Goal: Task Accomplishment & Management: Use online tool/utility

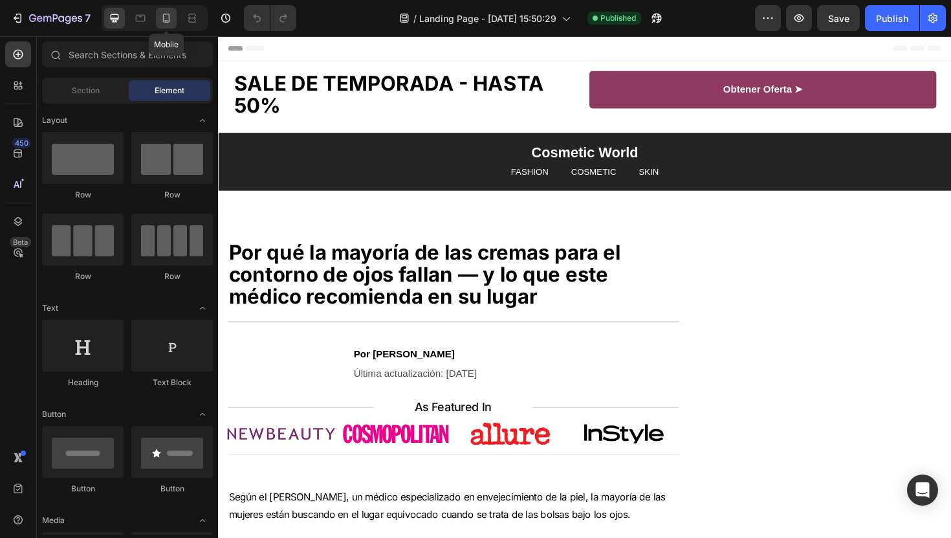
click at [163, 26] on div at bounding box center [166, 18] width 21 height 21
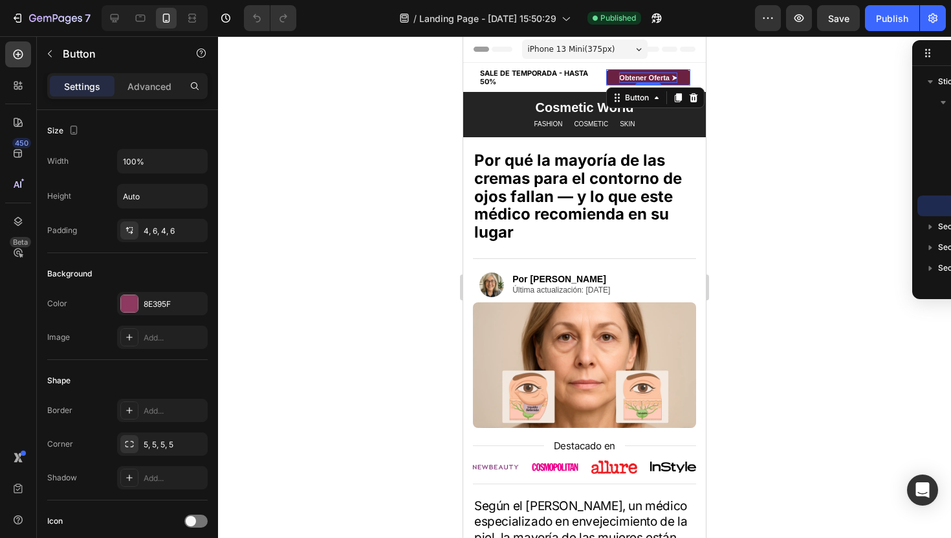
click at [623, 82] on p "Obtener Oferta ➤" at bounding box center [648, 77] width 58 height 11
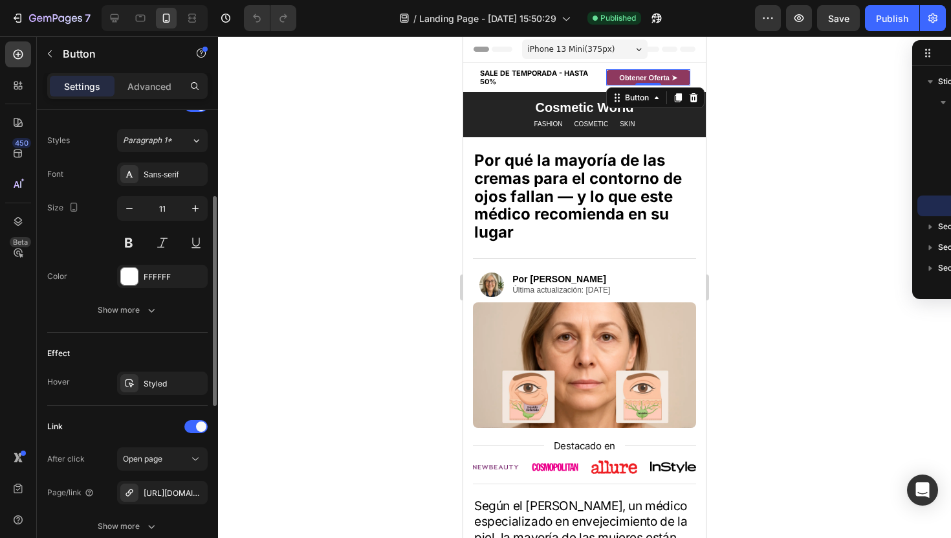
scroll to position [564, 0]
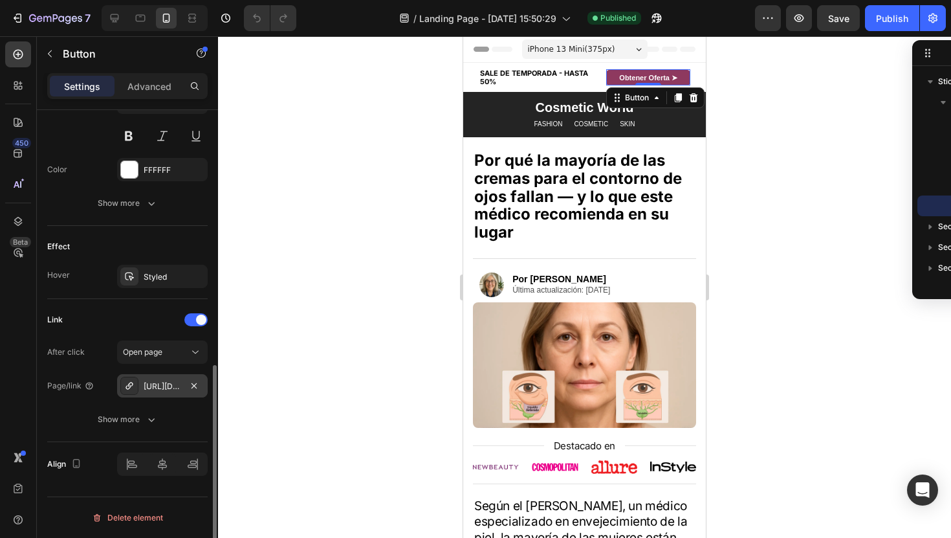
click at [130, 395] on div "[URL][DOMAIN_NAME]" at bounding box center [162, 385] width 91 height 23
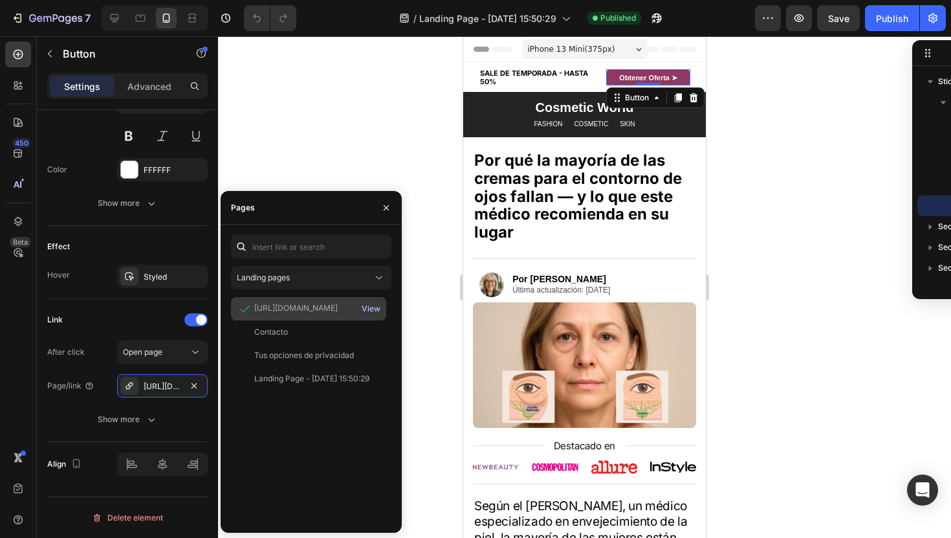
click at [375, 308] on div "View" at bounding box center [371, 309] width 19 height 12
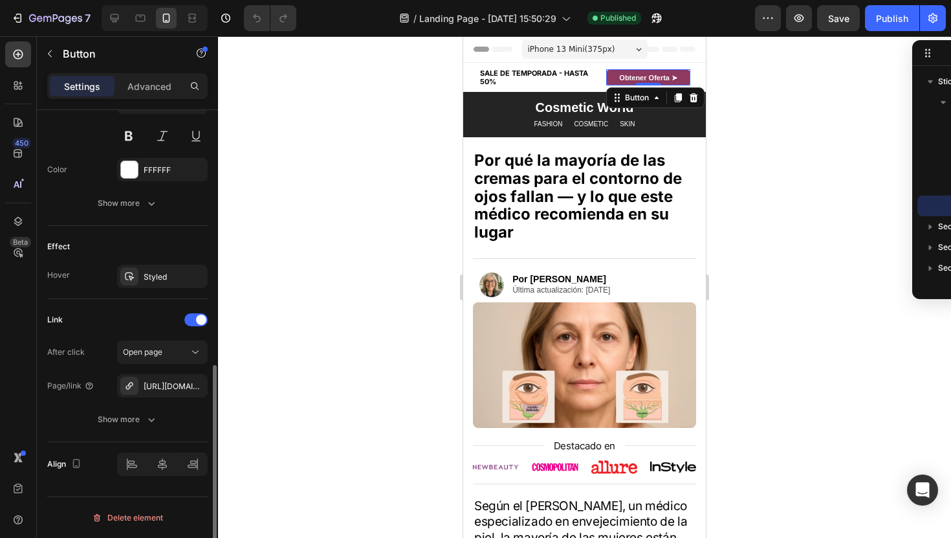
click at [100, 230] on div "Effect Hover Styled" at bounding box center [127, 262] width 161 height 73
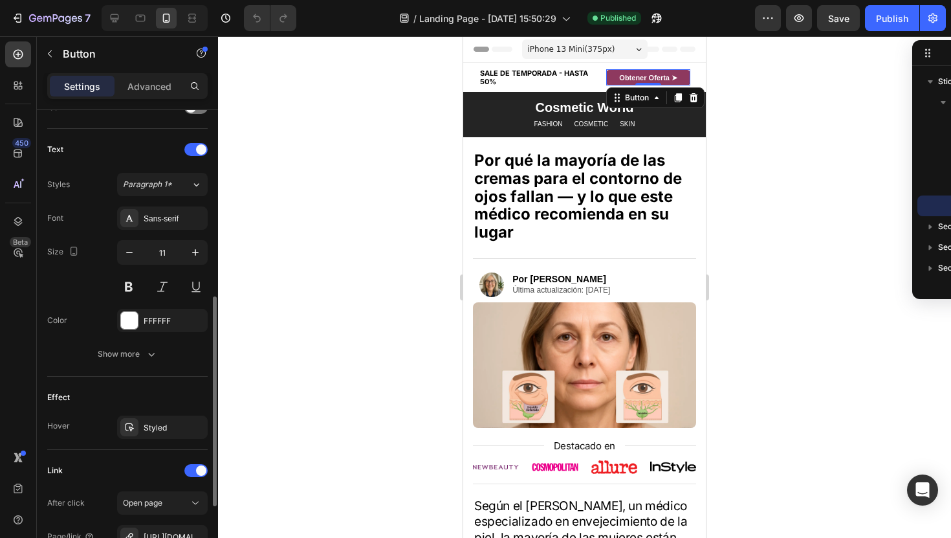
scroll to position [419, 0]
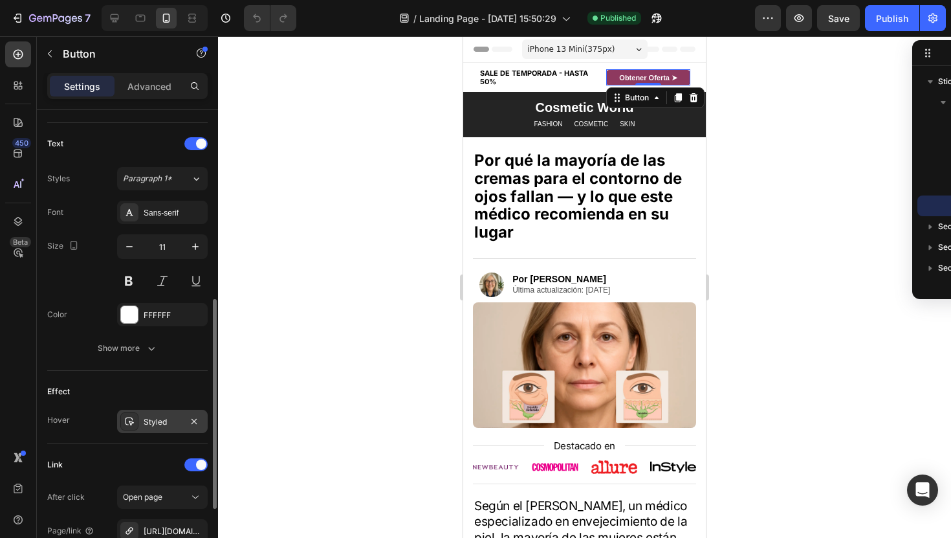
click at [181, 427] on div "Styled" at bounding box center [162, 421] width 91 height 23
click at [662, 72] on p "Obtener Oferta ➤" at bounding box center [648, 77] width 58 height 11
click at [685, 76] on link "Obtener Oferta ➤" at bounding box center [648, 78] width 84 height 16
click at [684, 76] on link "Obtener Oferta ➤" at bounding box center [648, 78] width 84 height 16
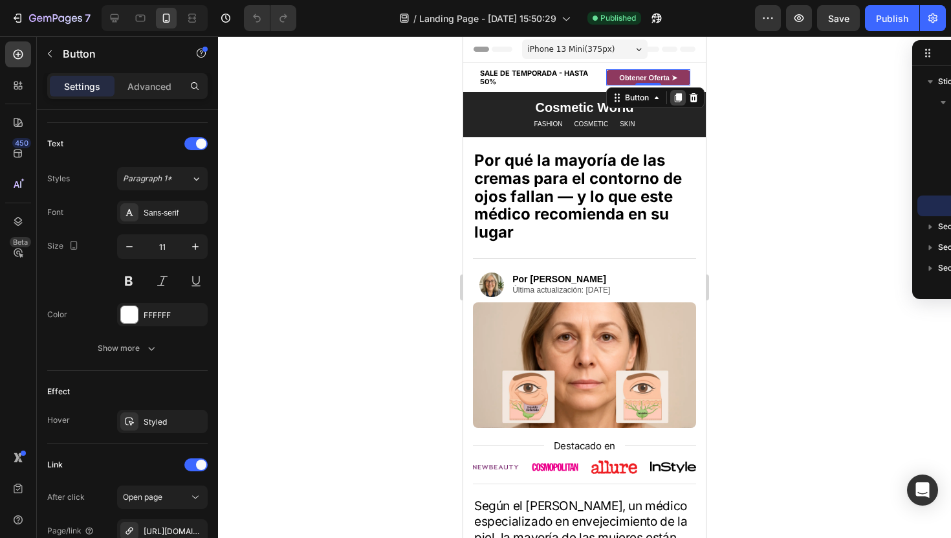
click at [677, 93] on icon at bounding box center [678, 98] width 10 height 10
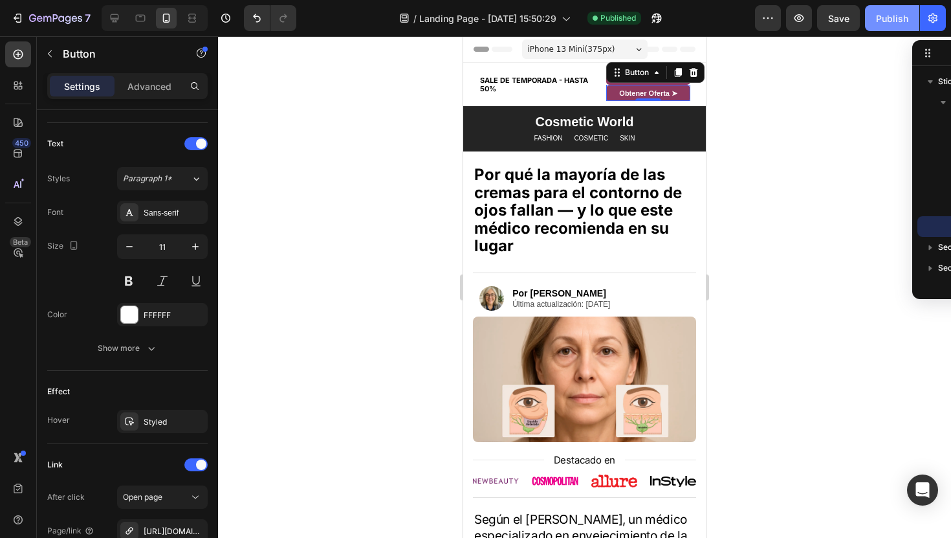
click at [893, 19] on div "Publish" at bounding box center [892, 19] width 32 height 14
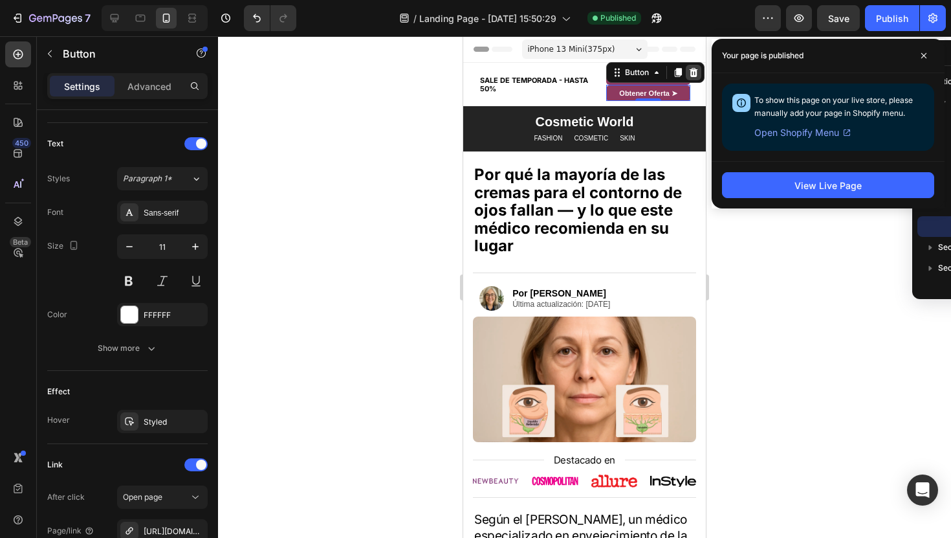
click at [700, 76] on div at bounding box center [694, 73] width 16 height 16
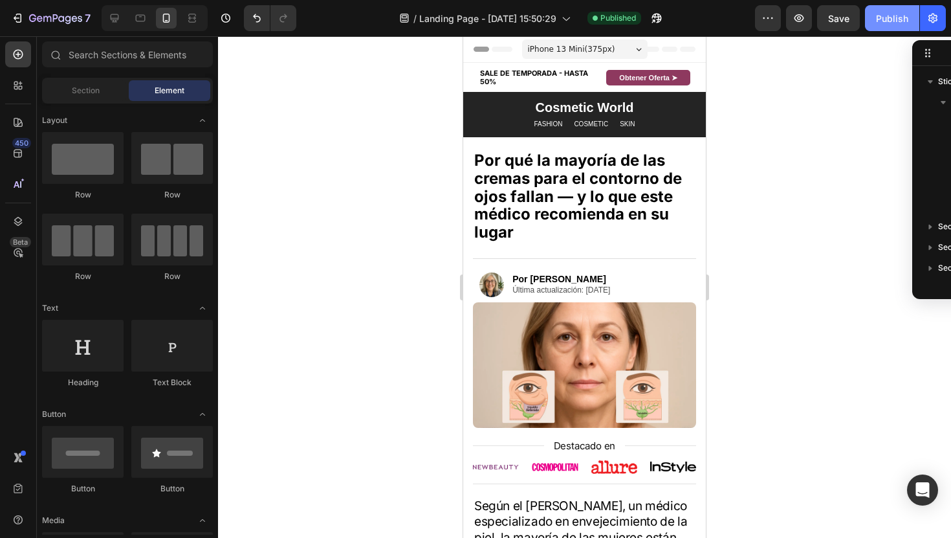
click at [903, 19] on div "Publish" at bounding box center [892, 19] width 32 height 14
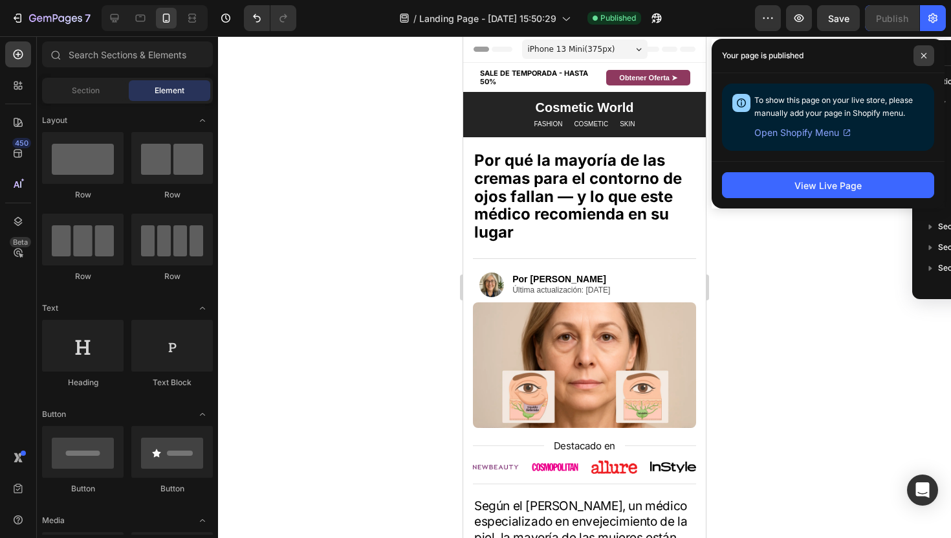
click at [916, 50] on span at bounding box center [924, 55] width 21 height 21
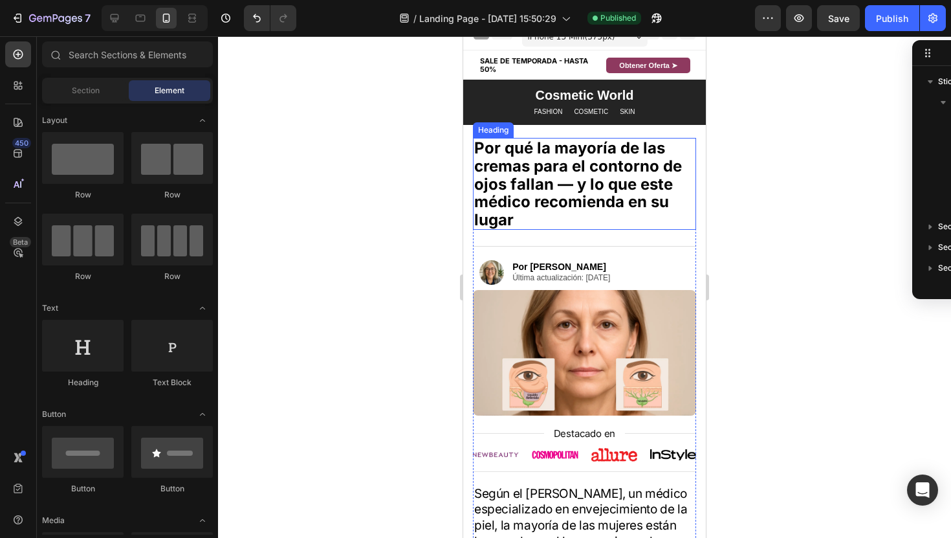
scroll to position [0, 0]
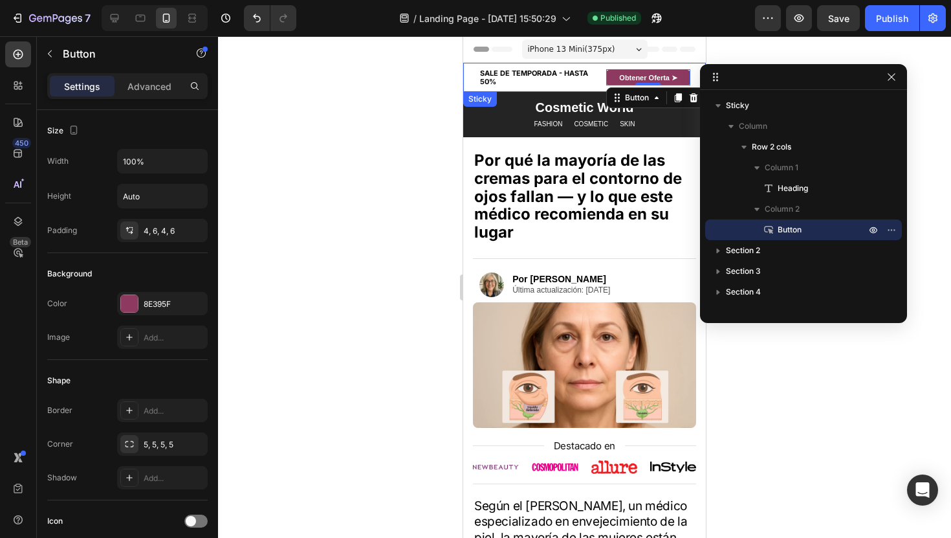
drag, startPoint x: 946, startPoint y: 49, endPoint x: 910, endPoint y: 76, distance: 45.2
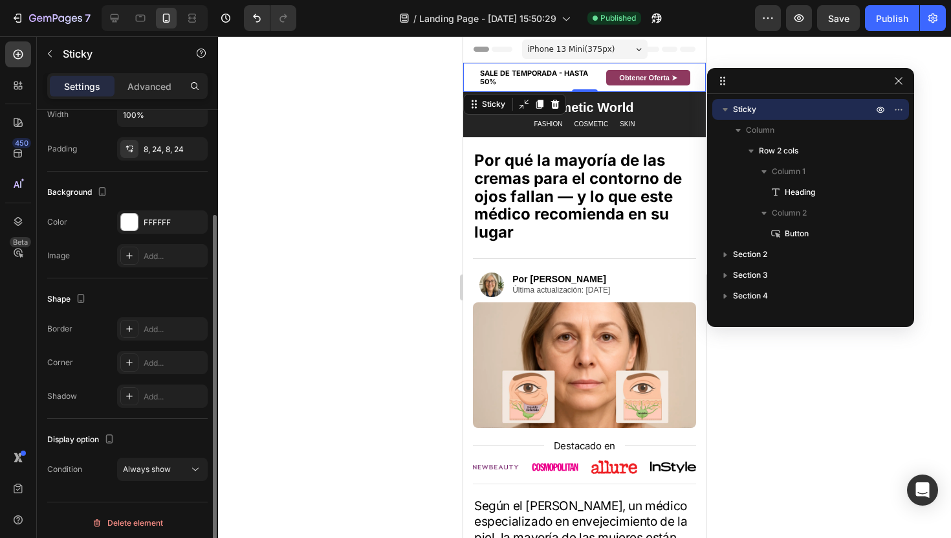
scroll to position [143, 0]
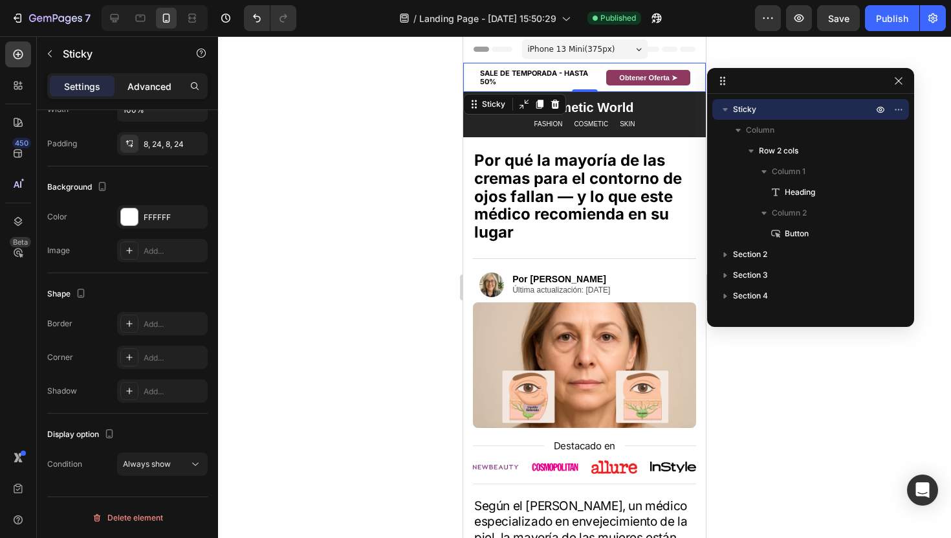
click at [139, 86] on p "Advanced" at bounding box center [150, 87] width 44 height 14
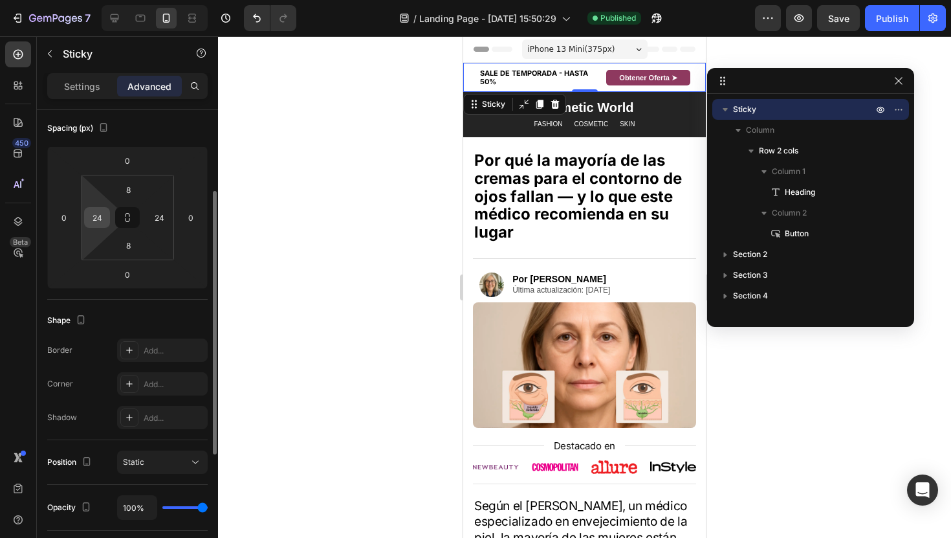
click at [93, 217] on input "24" at bounding box center [96, 217] width 19 height 19
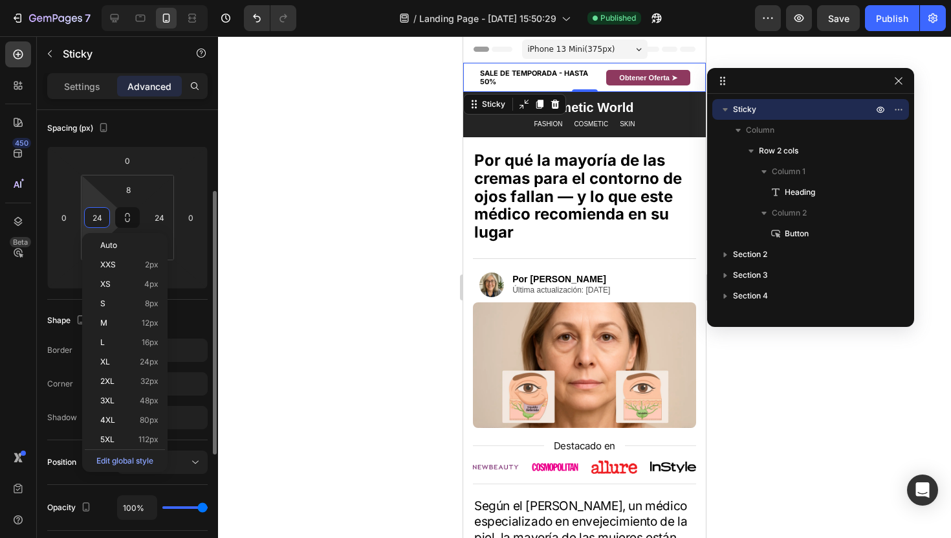
click at [100, 218] on input "24" at bounding box center [96, 217] width 19 height 19
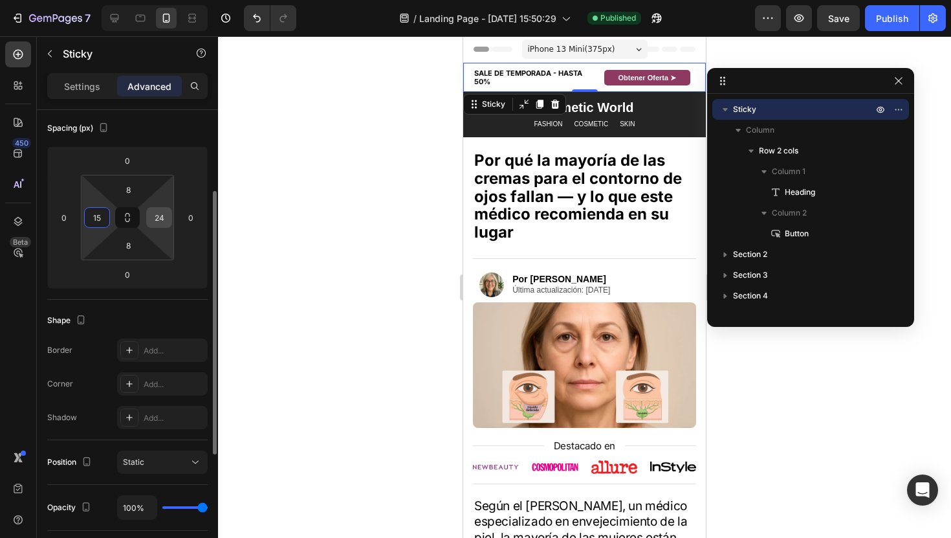
type input "15"
click at [153, 216] on input "24" at bounding box center [159, 217] width 19 height 19
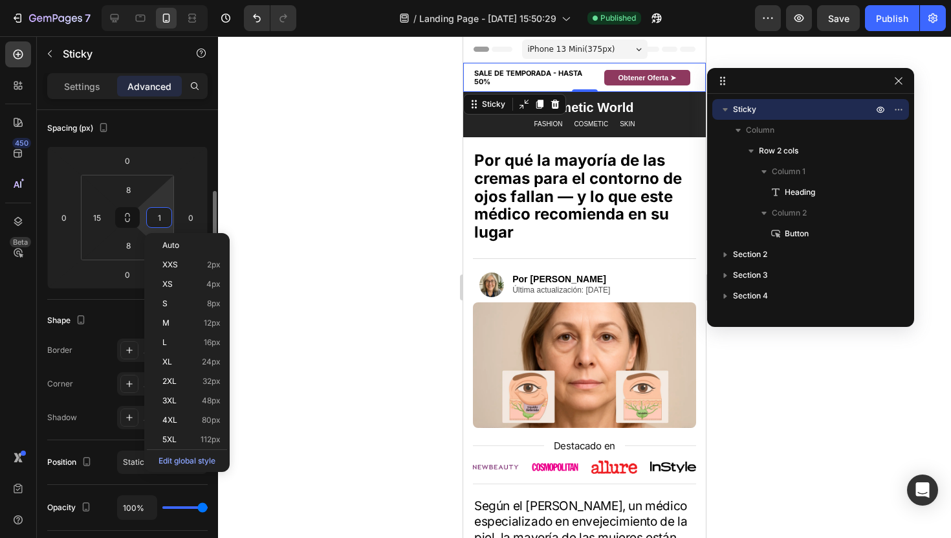
type input "15"
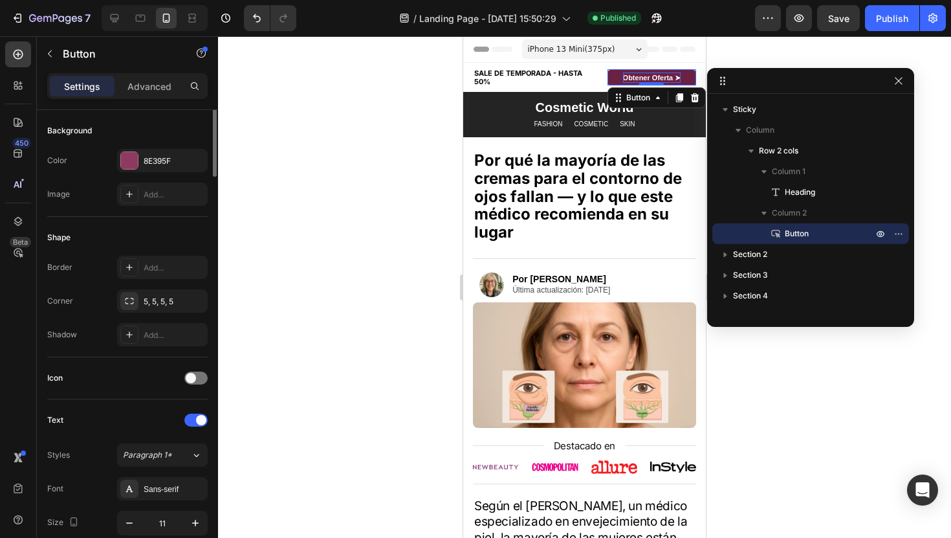
click at [672, 74] on strong "Obtener Oferta ➤" at bounding box center [652, 78] width 58 height 8
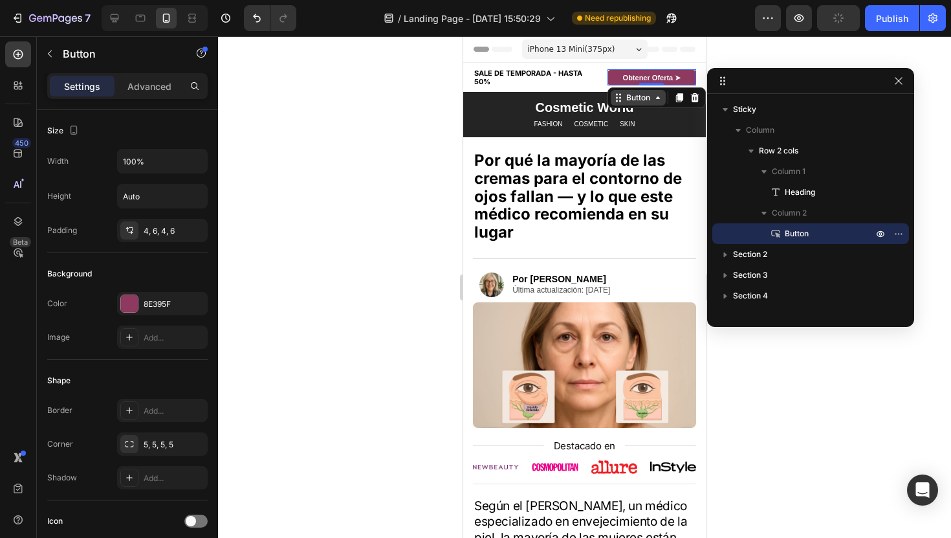
click at [652, 100] on div "Button" at bounding box center [638, 98] width 29 height 12
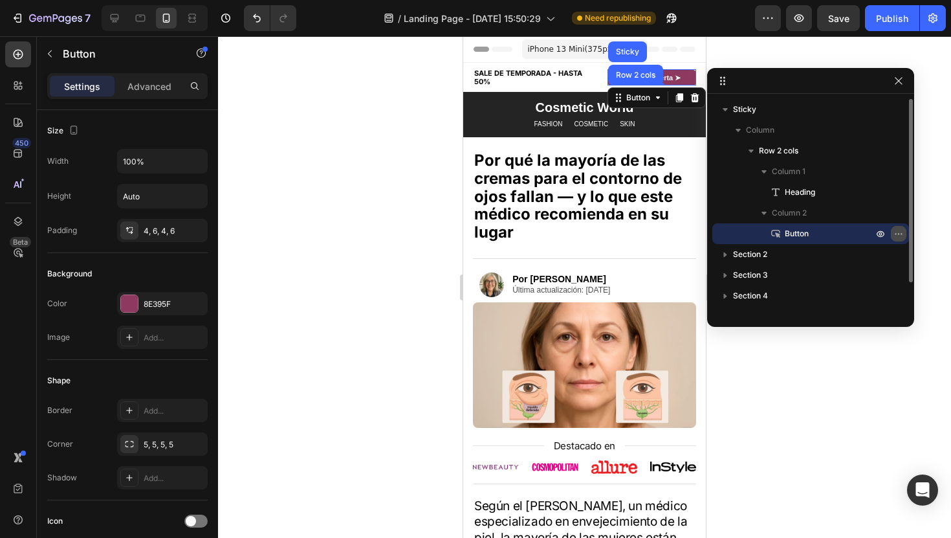
click at [898, 238] on icon "button" at bounding box center [899, 233] width 10 height 10
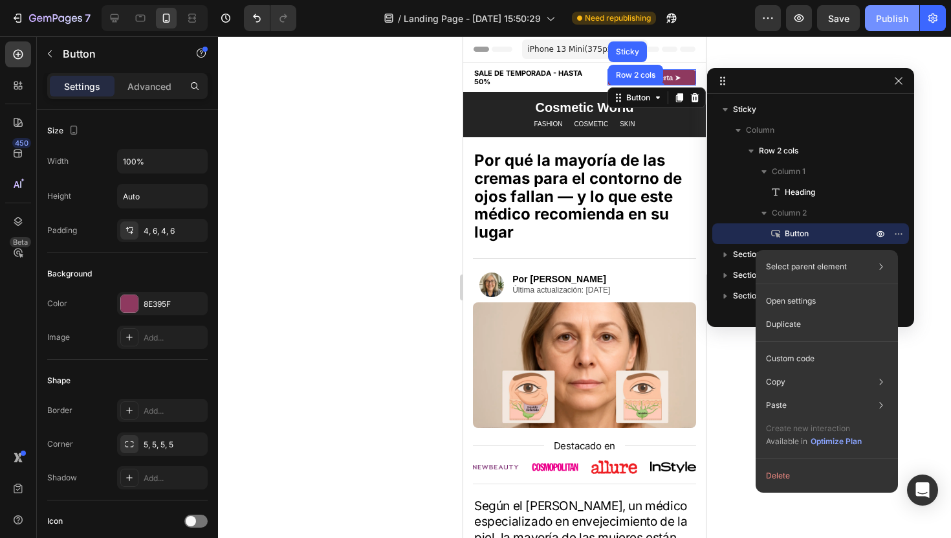
click at [898, 21] on div "Publish" at bounding box center [892, 19] width 32 height 14
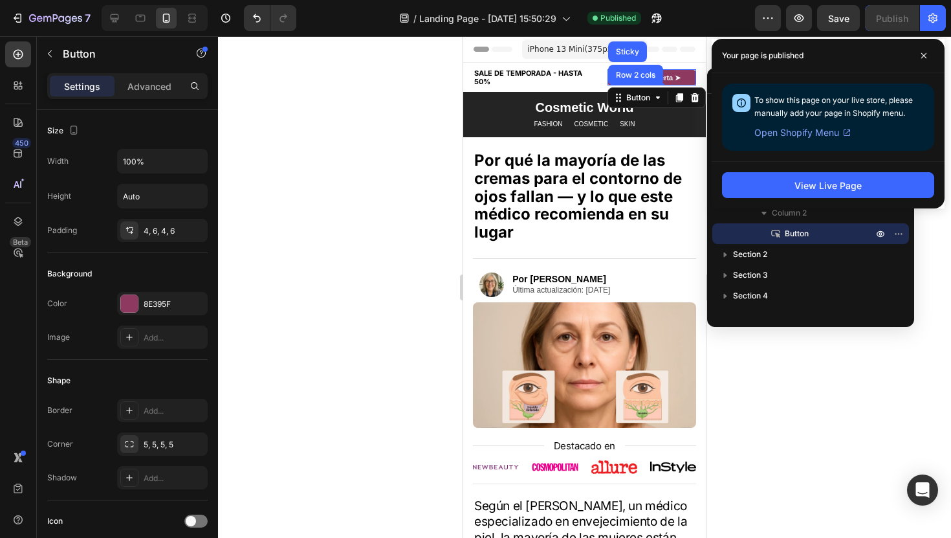
click at [929, 43] on div "Your page is published" at bounding box center [828, 56] width 233 height 34
click at [927, 47] on span at bounding box center [924, 55] width 21 height 21
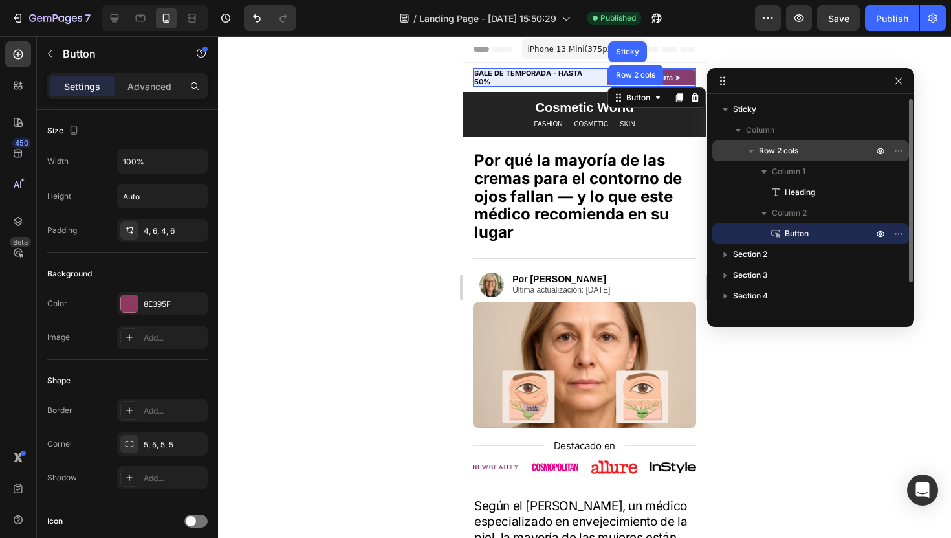
click at [817, 143] on div "Row 2 cols" at bounding box center [811, 150] width 186 height 21
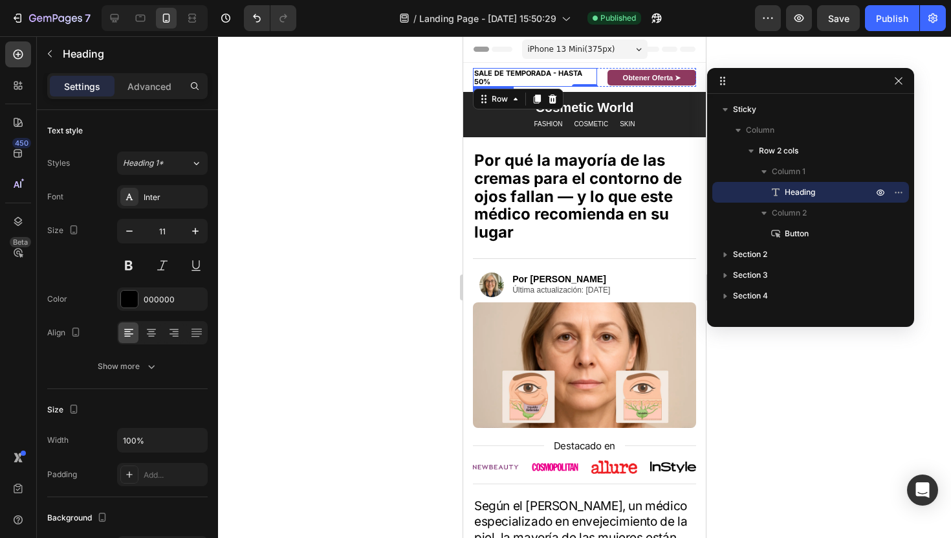
click at [536, 74] on h2 "SALE DE TEMPORADA - HASTA 50%" at bounding box center [535, 77] width 124 height 19
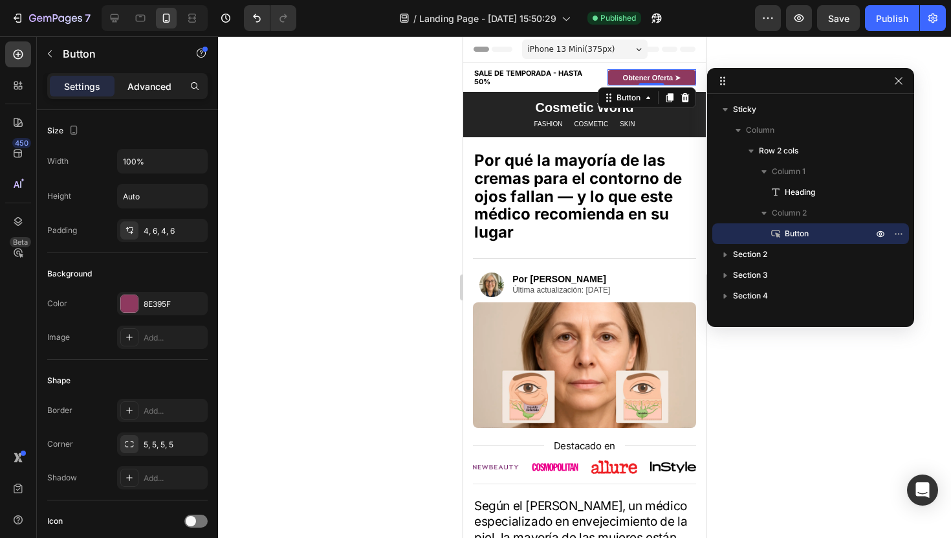
click at [130, 94] on div "Advanced" at bounding box center [149, 86] width 65 height 21
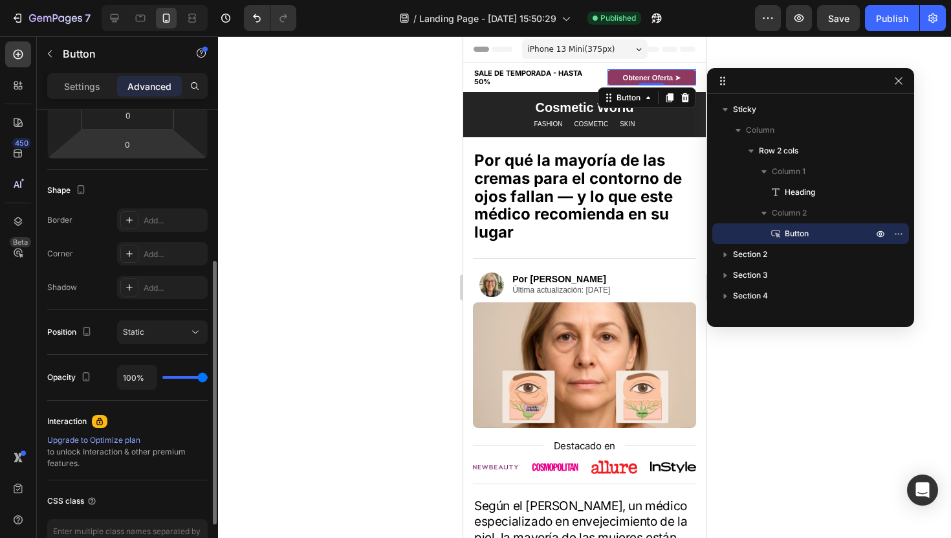
scroll to position [277, 0]
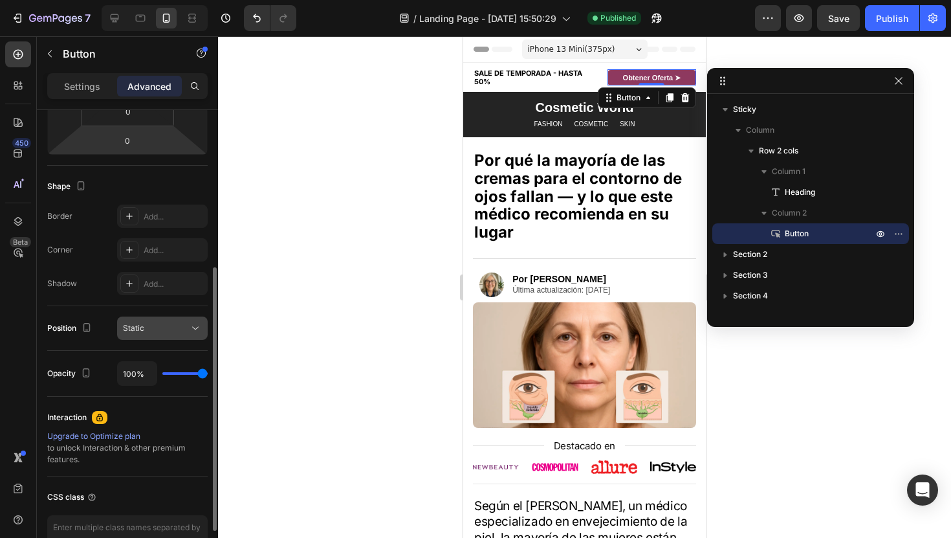
click at [159, 319] on button "Static" at bounding box center [162, 327] width 91 height 23
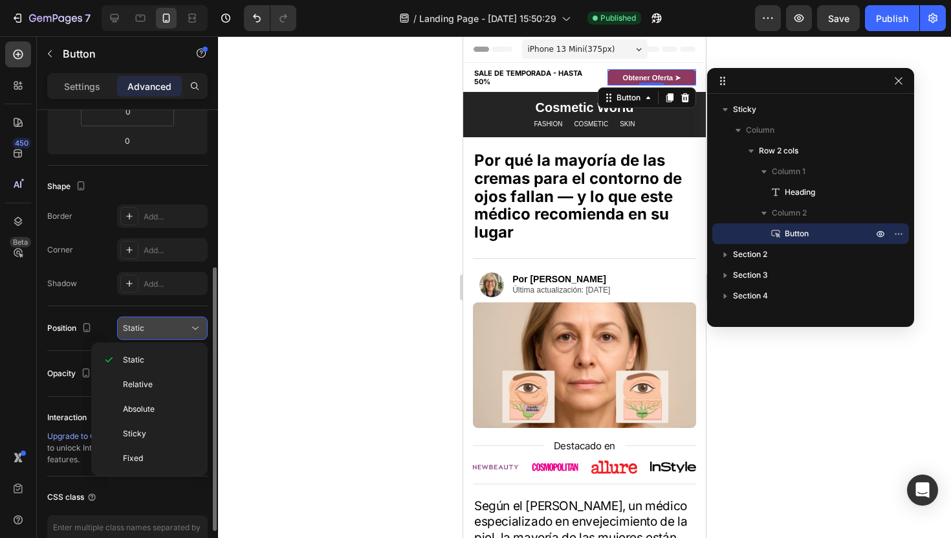
click at [159, 319] on button "Static" at bounding box center [162, 327] width 91 height 23
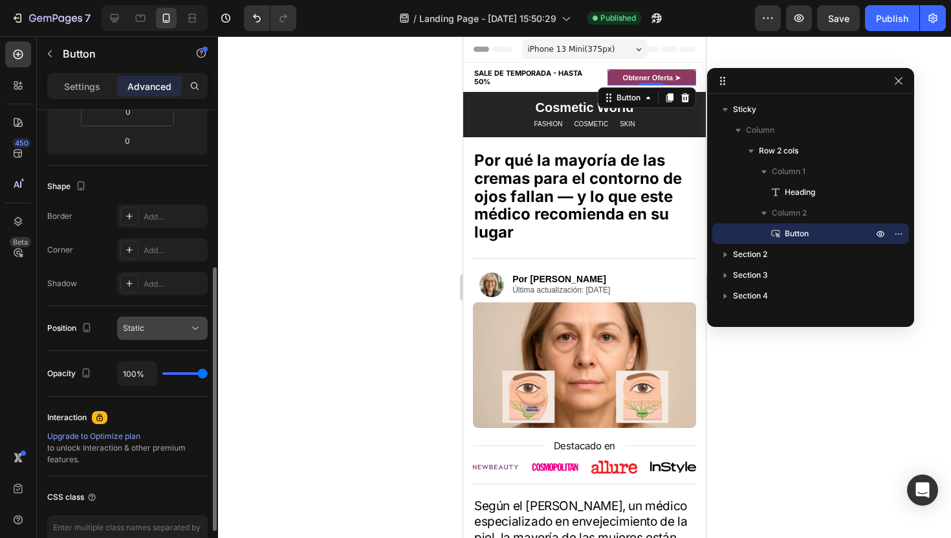
click at [159, 319] on button "Static" at bounding box center [162, 327] width 91 height 23
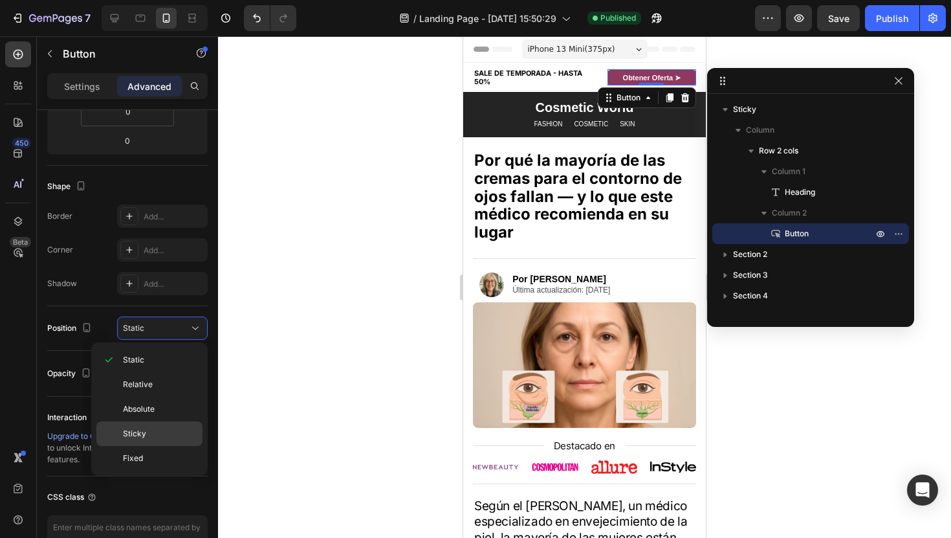
click at [145, 428] on span "Sticky" at bounding box center [134, 434] width 23 height 12
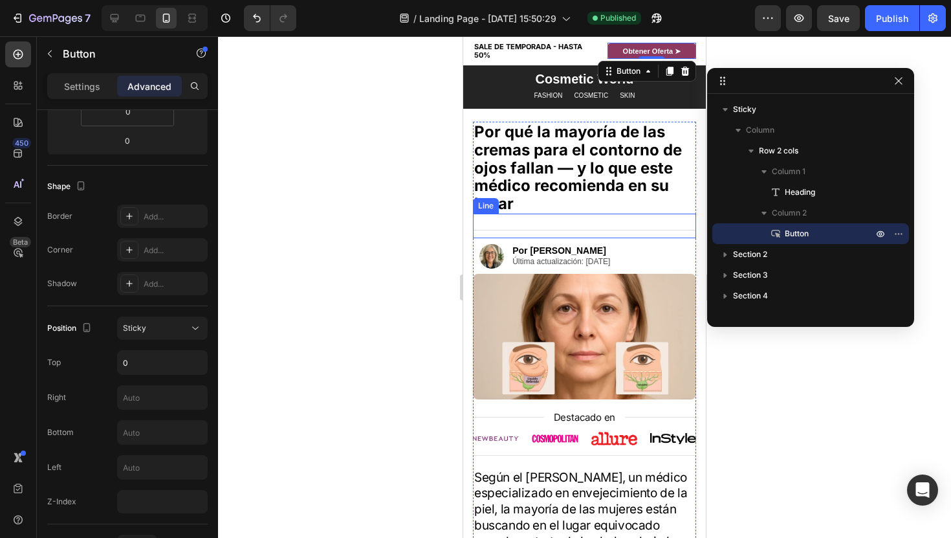
scroll to position [0, 0]
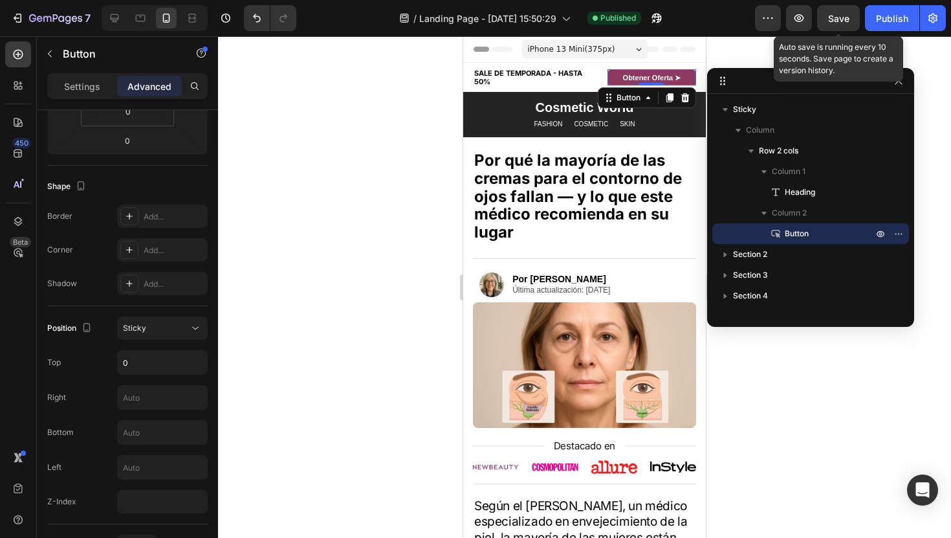
drag, startPoint x: 879, startPoint y: 21, endPoint x: 840, endPoint y: 40, distance: 43.4
click at [840, 0] on div "7 / Landing Page - [DATE] 15:50:29 Published Preview Save Auto save is running …" at bounding box center [475, 0] width 951 height 0
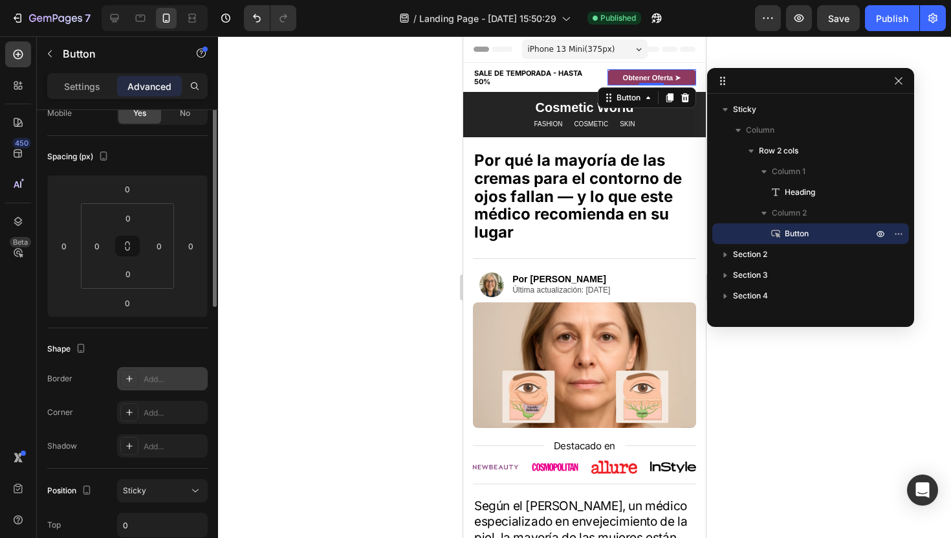
scroll to position [64, 0]
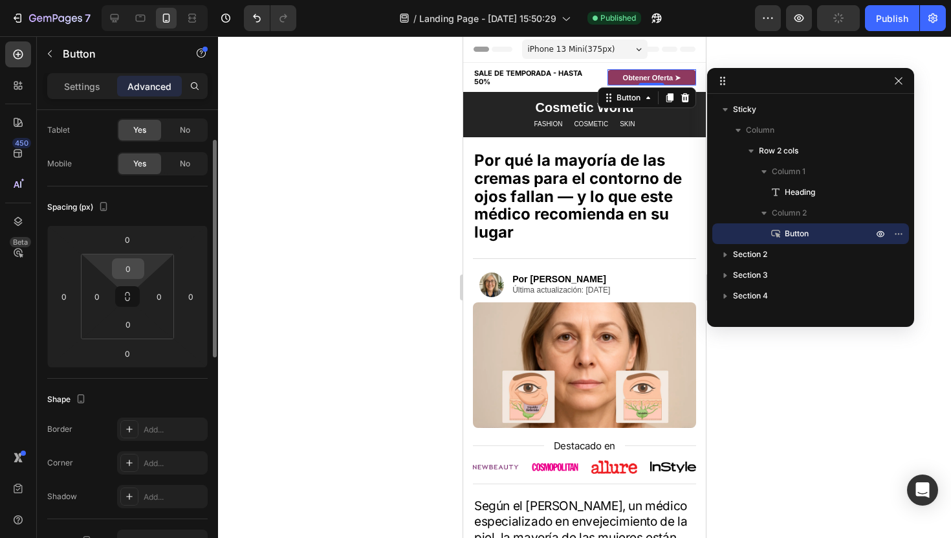
click at [130, 263] on input "0" at bounding box center [128, 268] width 26 height 19
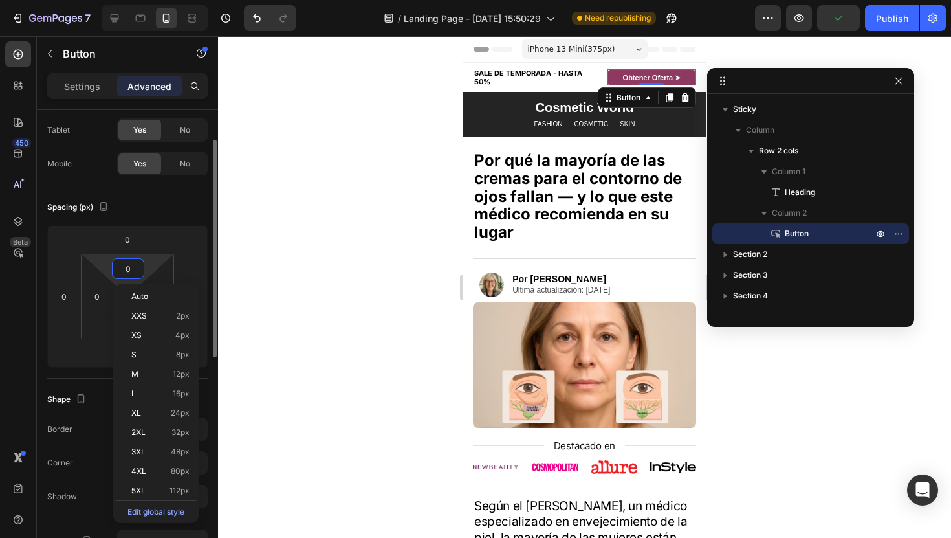
type input "6"
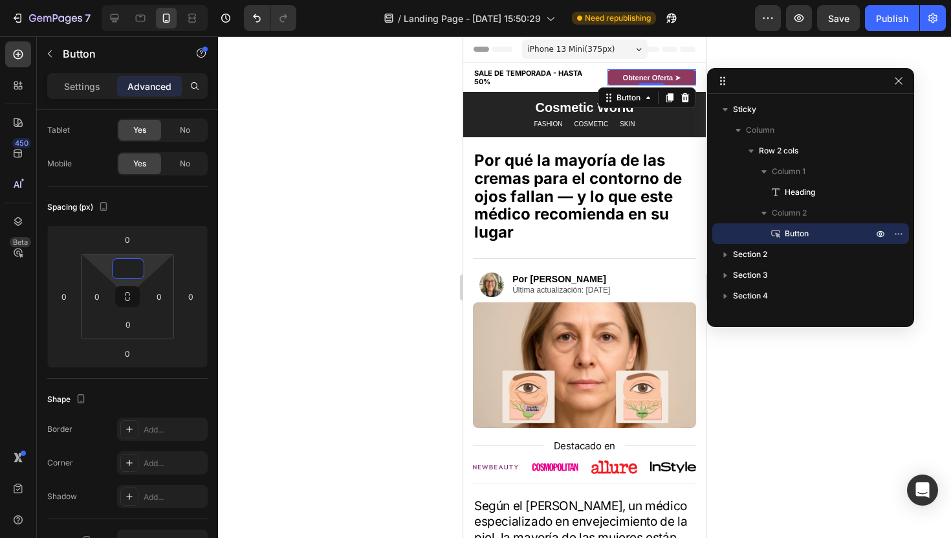
type input "0"
click at [76, 96] on div "Settings Advanced" at bounding box center [127, 86] width 161 height 26
click at [76, 94] on div "Settings" at bounding box center [82, 86] width 65 height 21
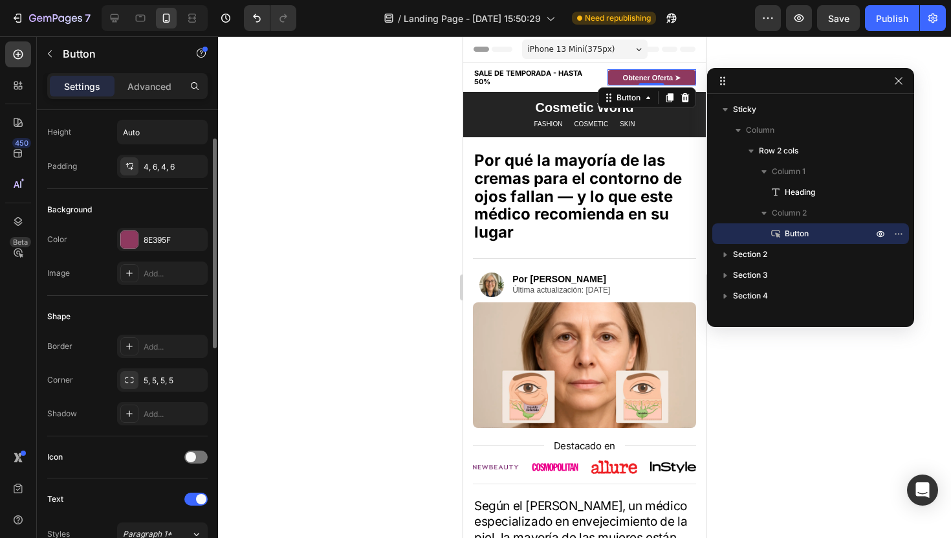
click at [166, 178] on div "Size Width 100% Height Auto Padding 4, 6, 4, 6" at bounding box center [127, 117] width 161 height 143
click at [166, 172] on div "4, 6, 4, 6" at bounding box center [162, 166] width 91 height 23
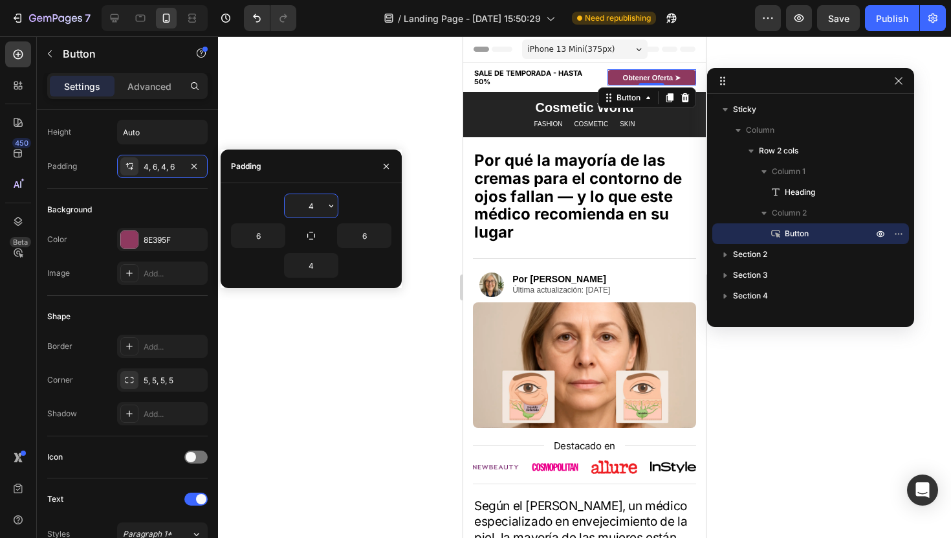
click at [312, 212] on input "4" at bounding box center [311, 205] width 53 height 23
type input "5"
click at [313, 263] on input "4" at bounding box center [311, 265] width 53 height 23
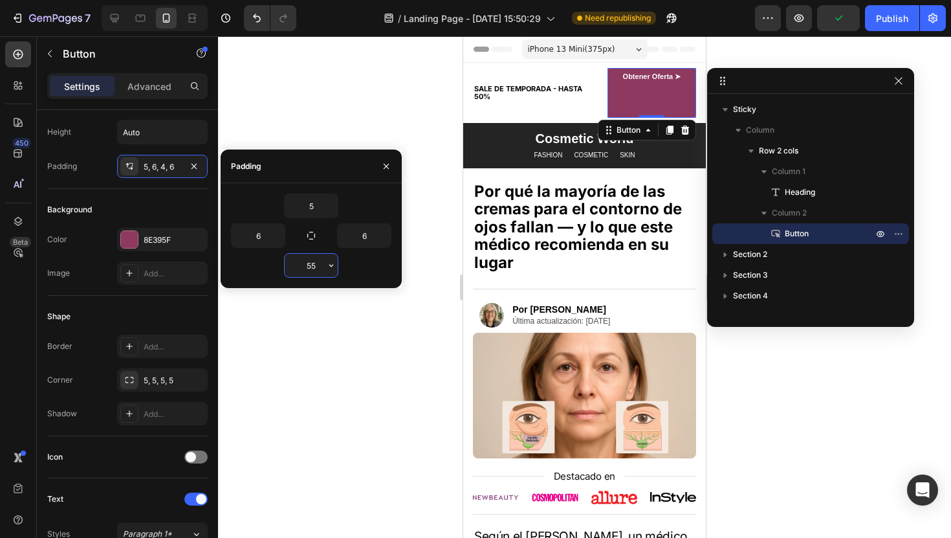
click at [313, 262] on input "55" at bounding box center [311, 265] width 53 height 23
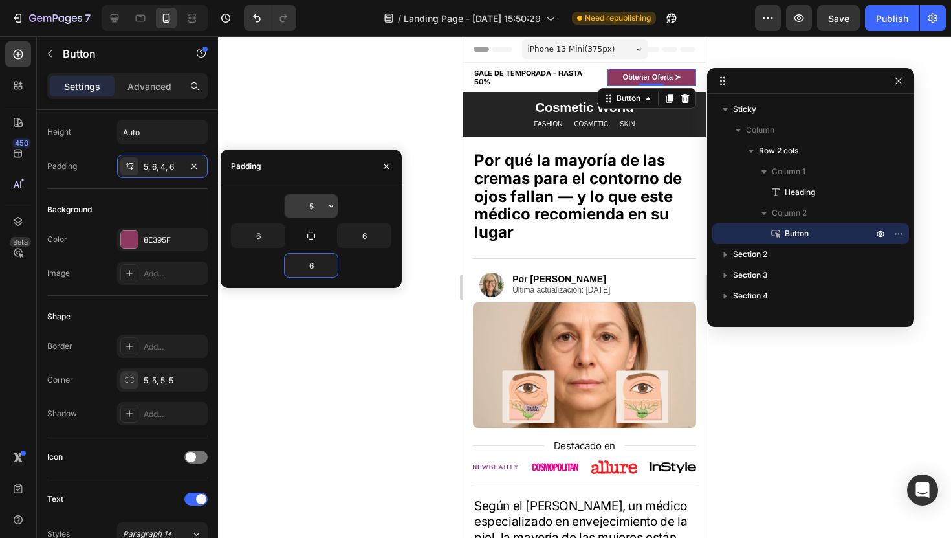
type input "6"
click at [318, 199] on input "5" at bounding box center [311, 205] width 53 height 23
type input "6"
click at [889, 21] on div "Publish" at bounding box center [892, 19] width 32 height 14
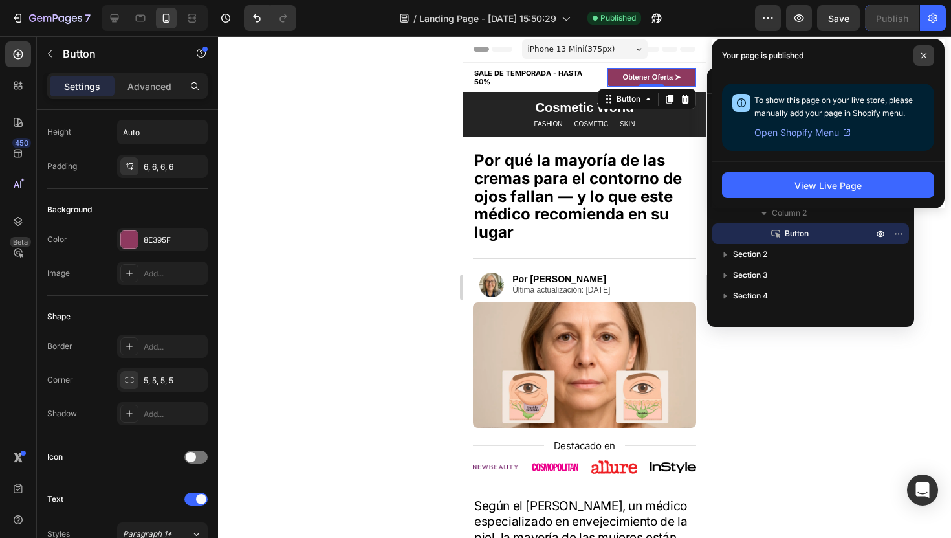
click at [922, 51] on span at bounding box center [924, 55] width 21 height 21
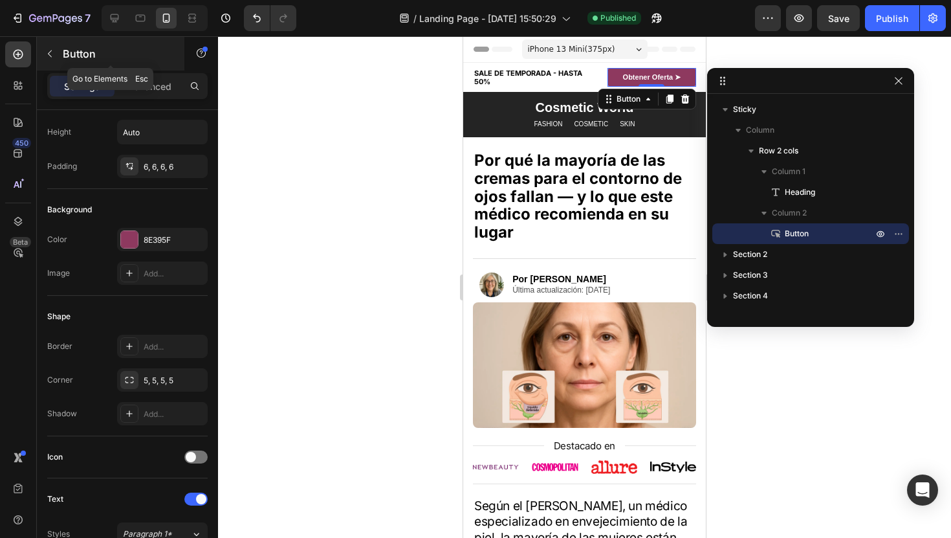
click at [50, 52] on icon "button" at bounding box center [50, 54] width 10 height 10
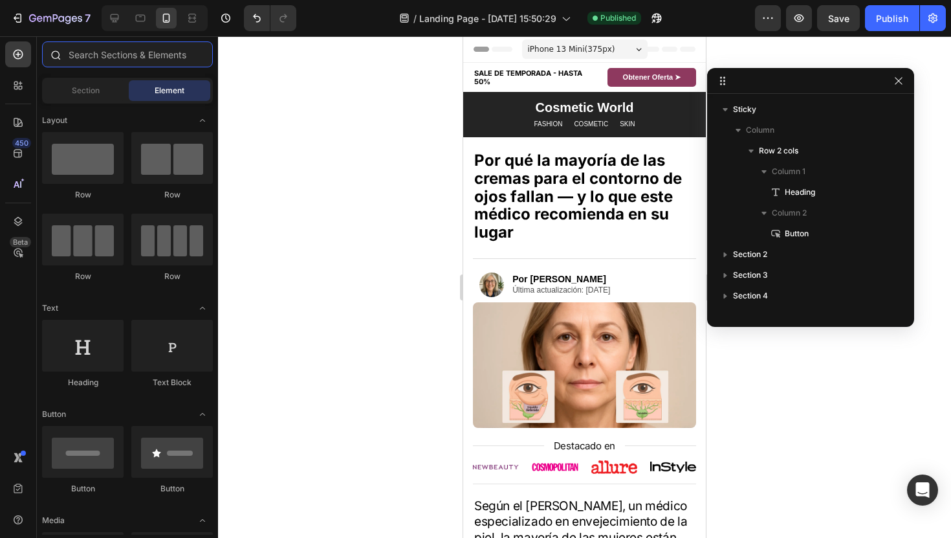
click at [86, 60] on input "text" at bounding box center [127, 54] width 171 height 26
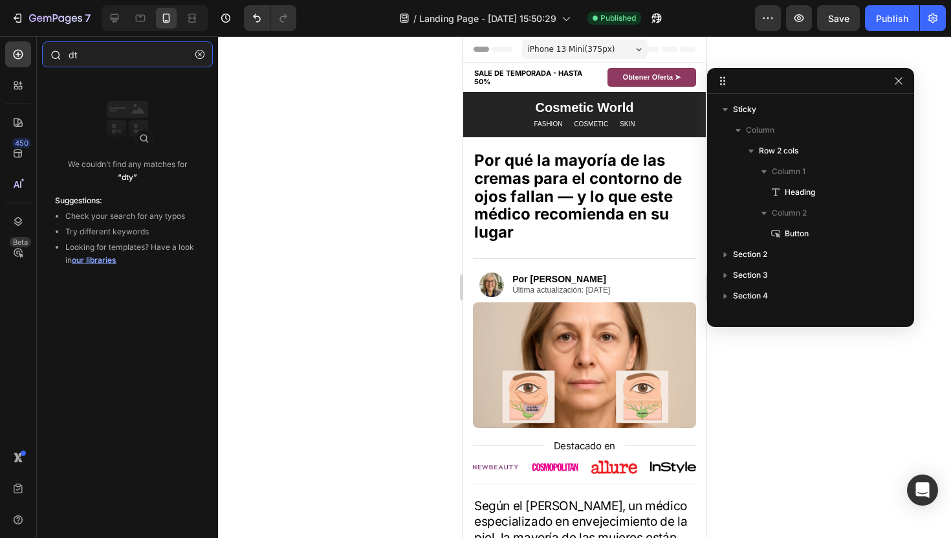
type input "d"
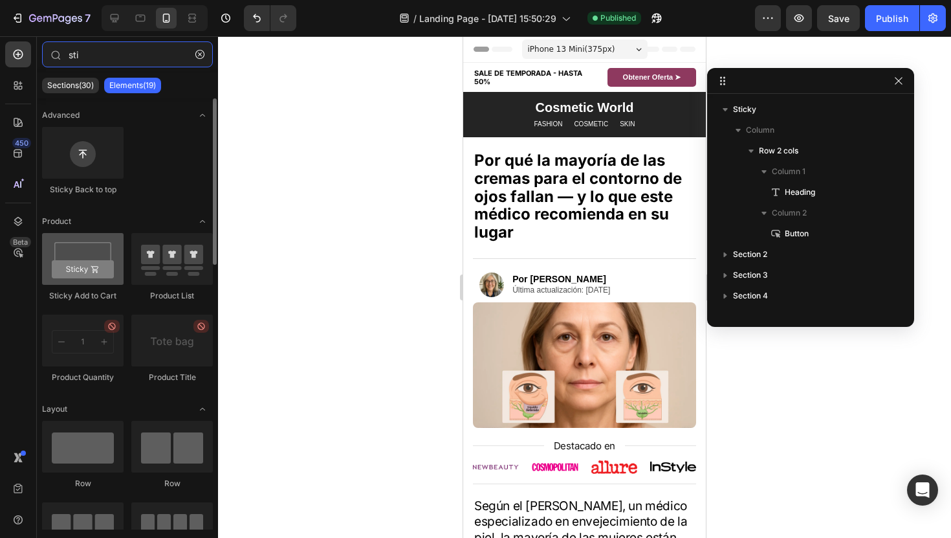
type input "sti"
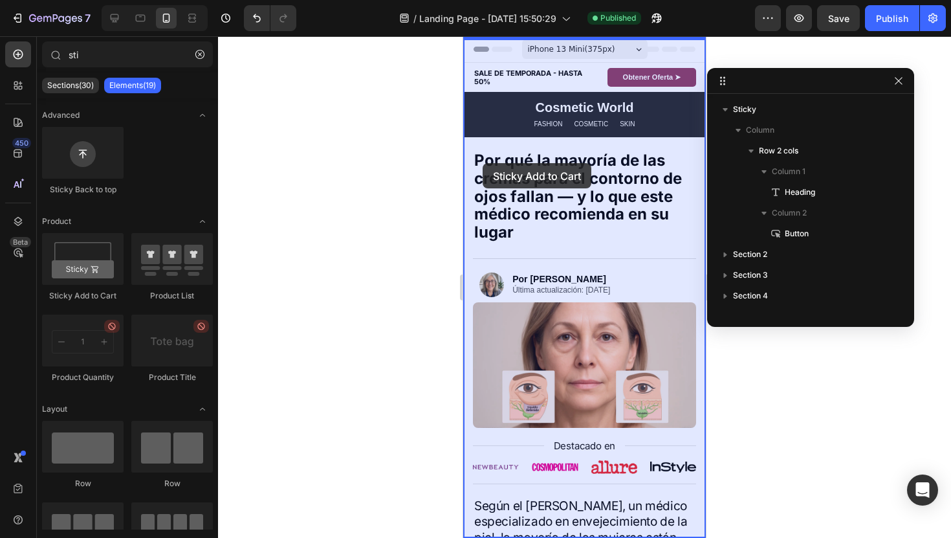
drag, startPoint x: 537, startPoint y: 302, endPoint x: 483, endPoint y: 163, distance: 148.8
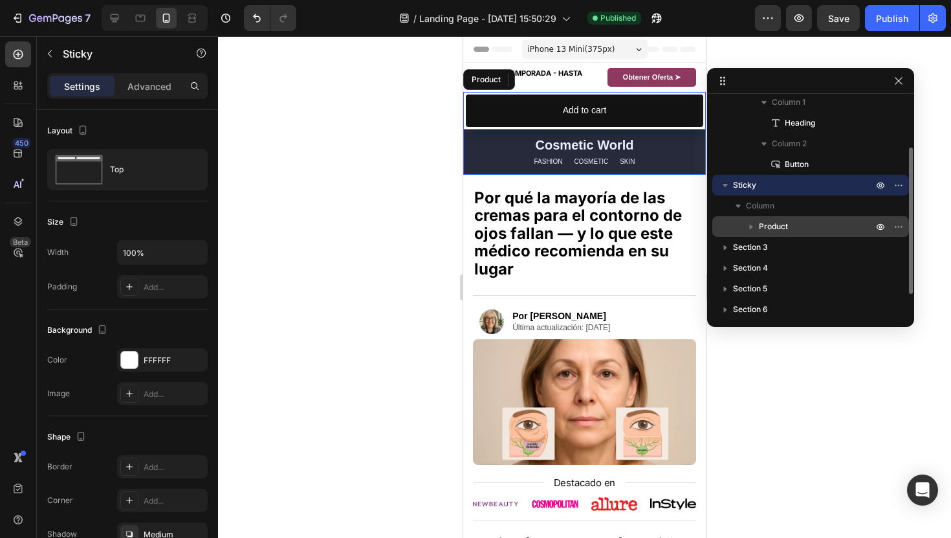
scroll to position [70, 0]
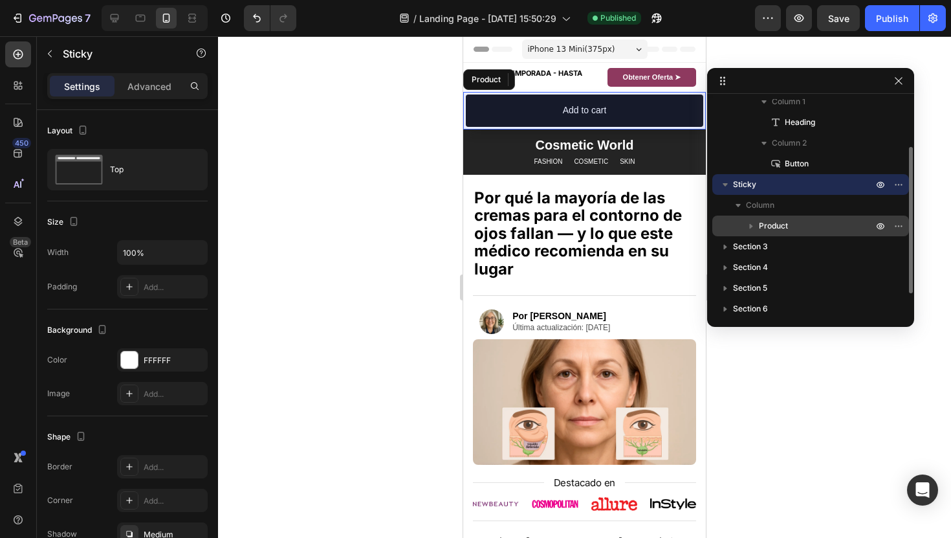
click at [814, 226] on p "Product" at bounding box center [817, 225] width 116 height 13
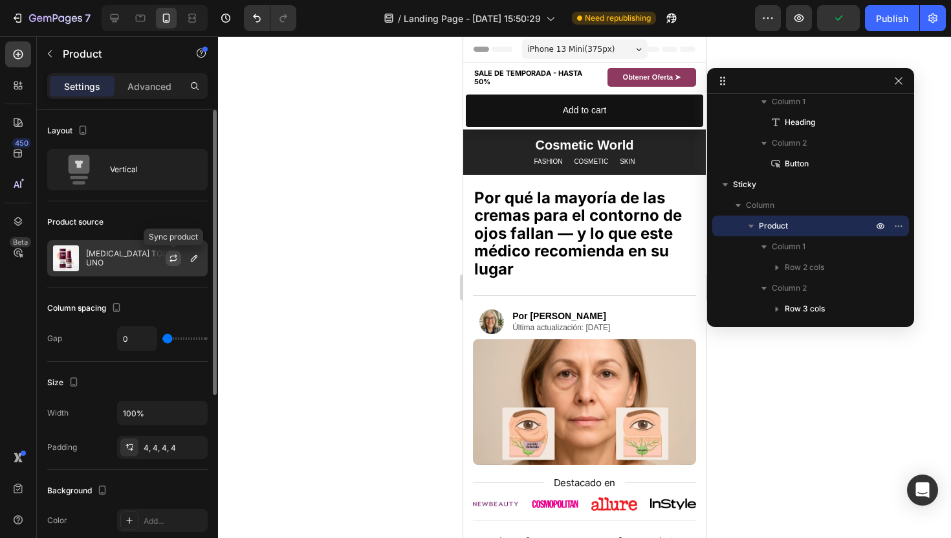
click at [179, 261] on button "button" at bounding box center [174, 258] width 16 height 16
click at [190, 258] on icon "button" at bounding box center [194, 258] width 10 height 10
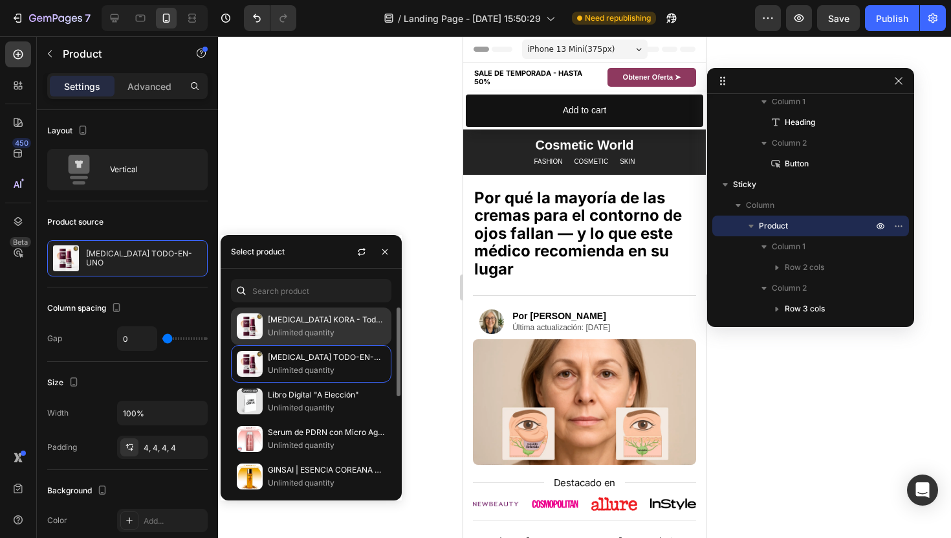
click at [291, 323] on p "[MEDICAL_DATA] KORA - Todo en Uno" at bounding box center [327, 319] width 118 height 13
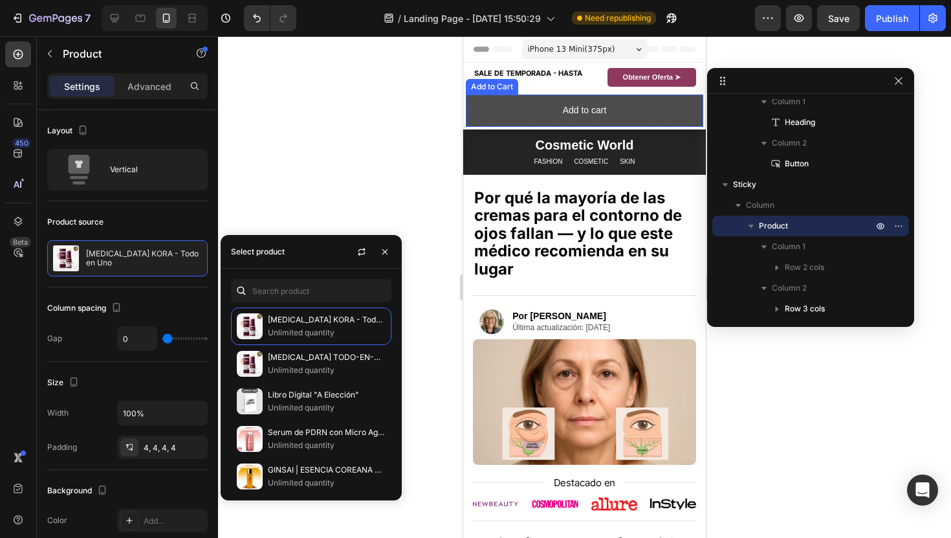
click at [520, 112] on button "Add to cart" at bounding box center [585, 110] width 238 height 32
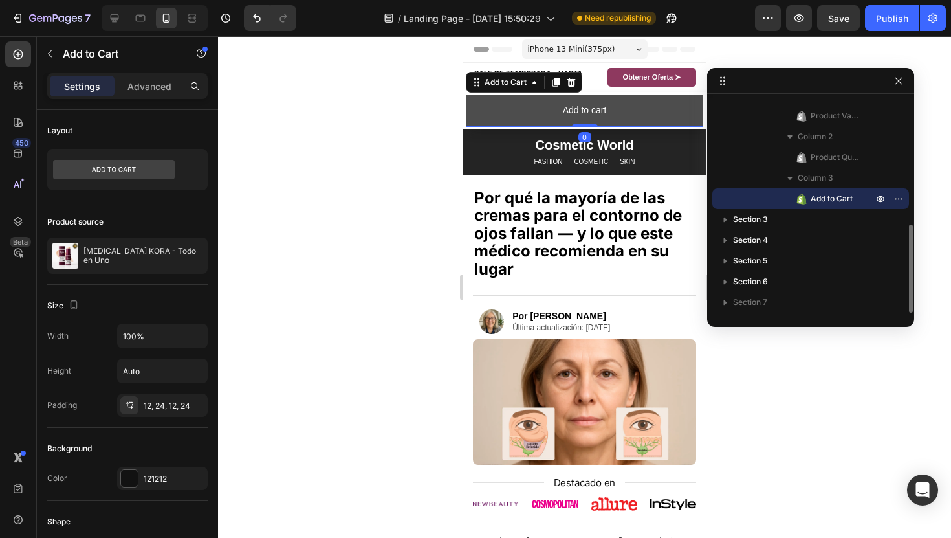
click at [520, 112] on button "Add to cart" at bounding box center [585, 110] width 238 height 32
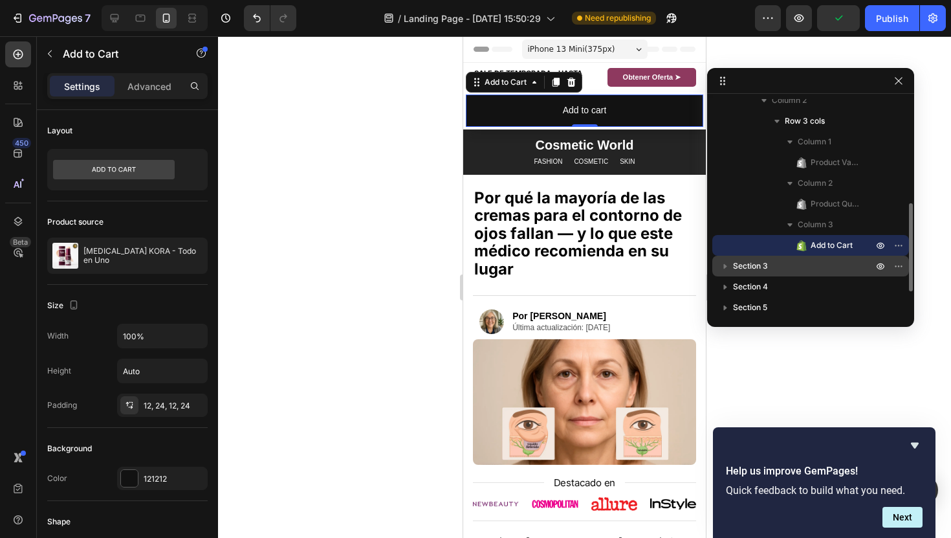
scroll to position [256, 0]
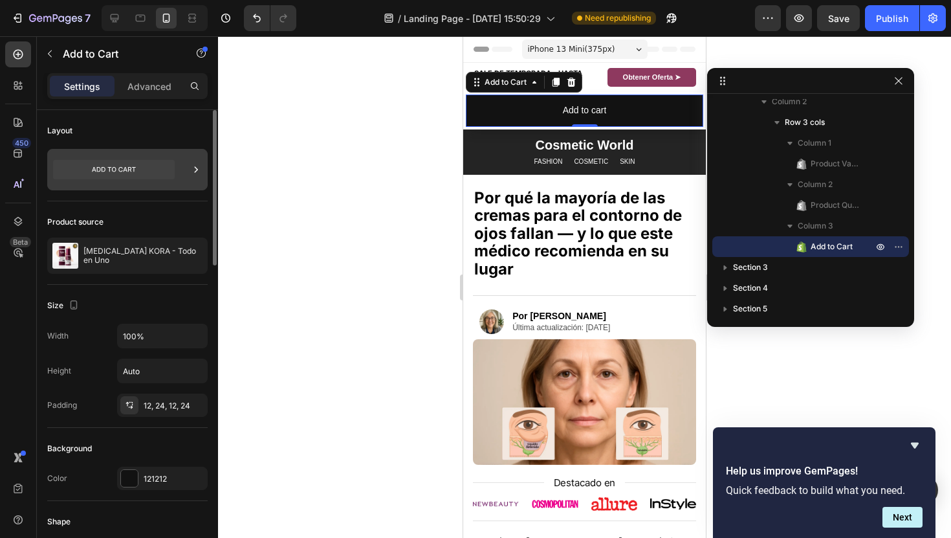
click at [111, 162] on icon at bounding box center [114, 169] width 122 height 19
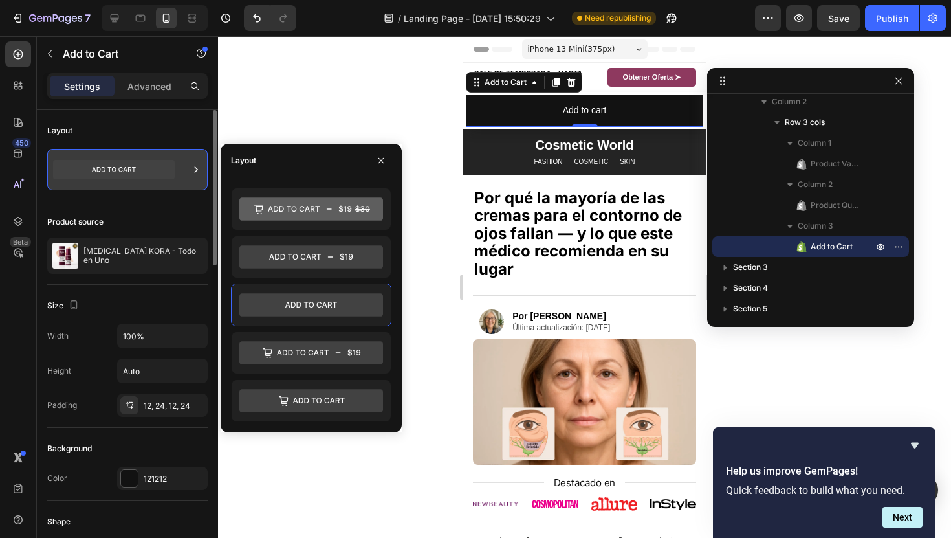
click at [111, 165] on icon at bounding box center [114, 169] width 122 height 19
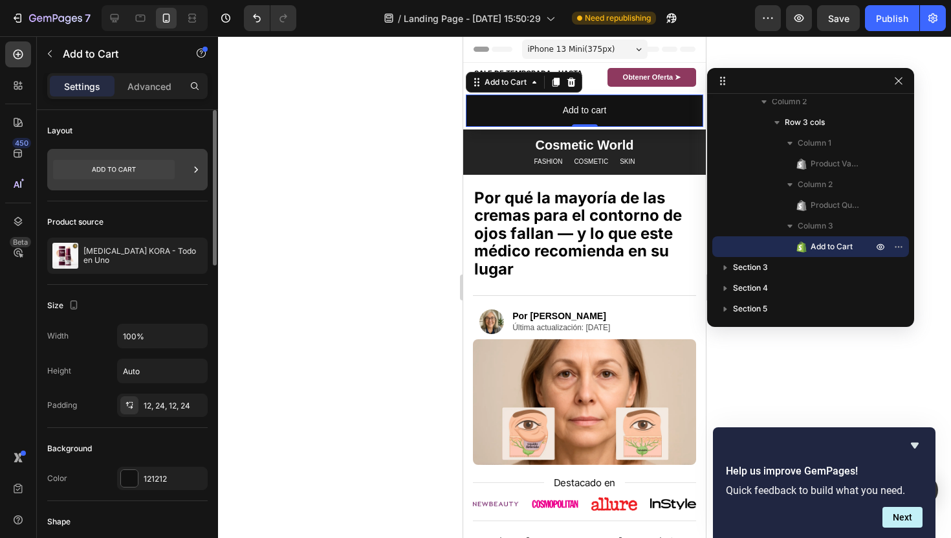
click at [113, 182] on icon at bounding box center [114, 170] width 122 height 30
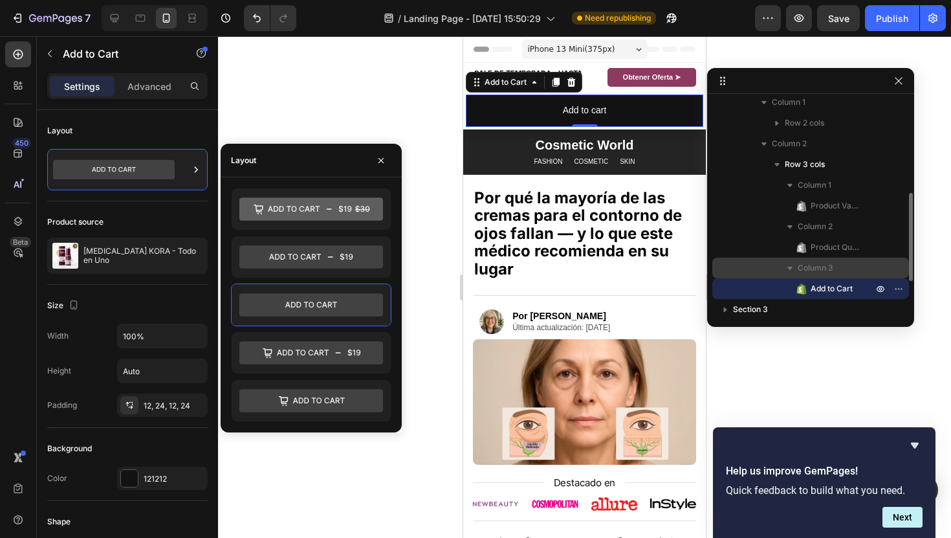
scroll to position [209, 0]
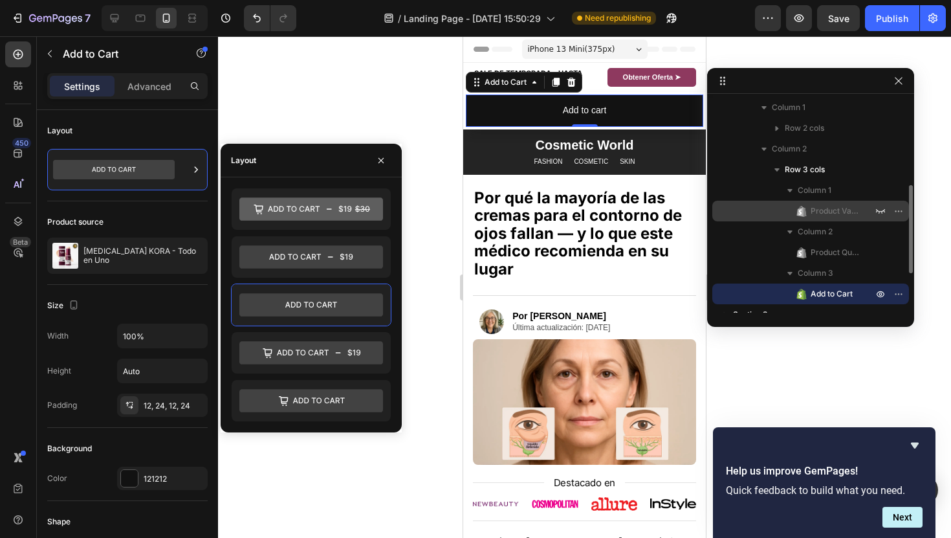
click at [844, 205] on span "Product Variants & Swatches" at bounding box center [835, 211] width 49 height 13
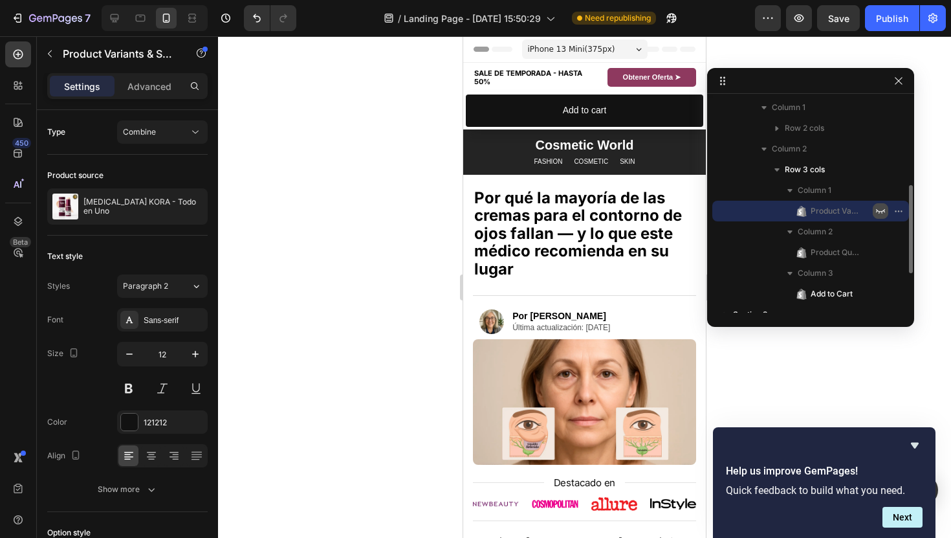
click at [886, 214] on button "button" at bounding box center [881, 211] width 16 height 16
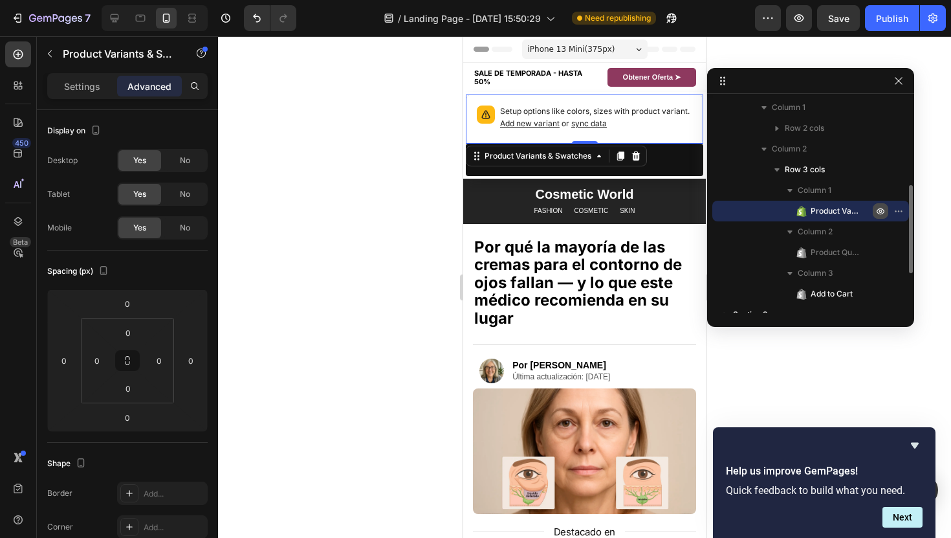
click at [881, 212] on icon "button" at bounding box center [881, 211] width 10 height 10
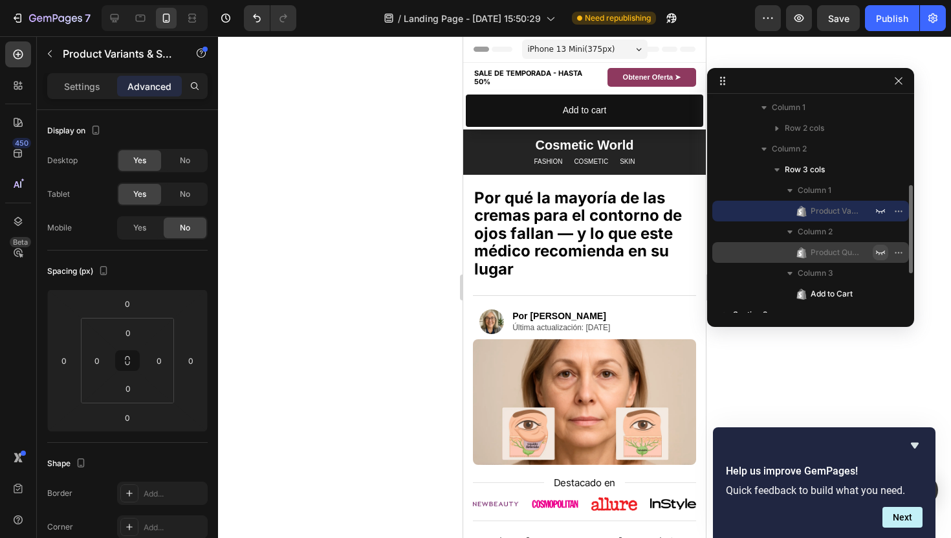
click at [877, 249] on icon "button" at bounding box center [881, 252] width 10 height 10
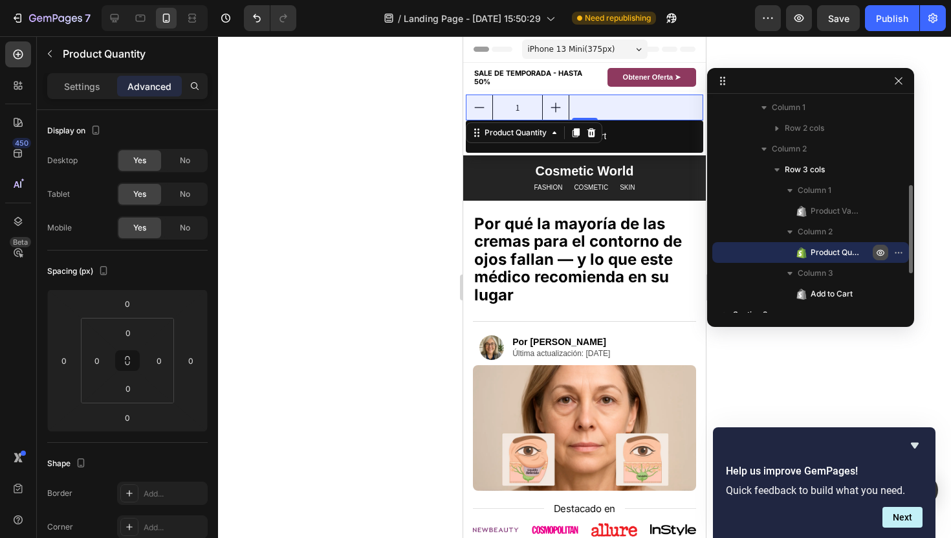
click at [877, 249] on icon "button" at bounding box center [881, 252] width 10 height 10
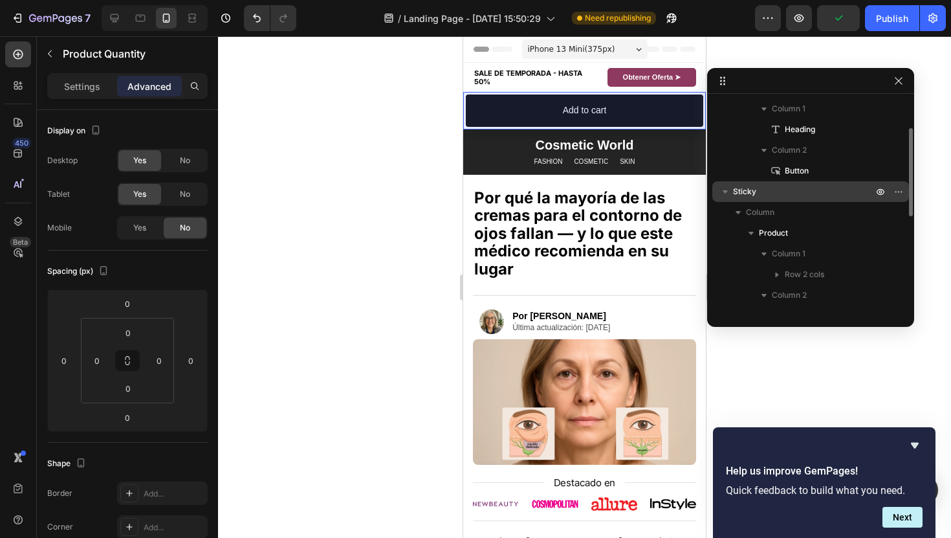
scroll to position [44, 0]
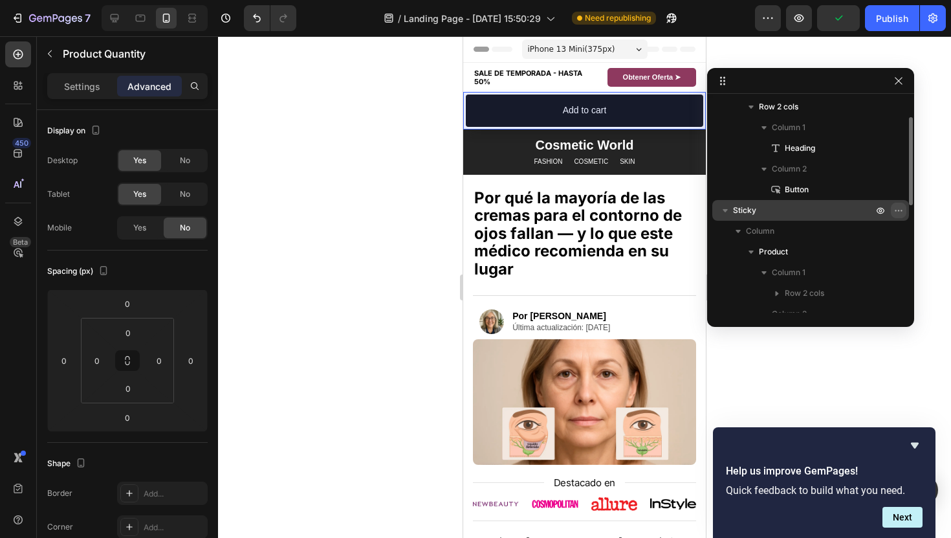
click at [896, 211] on icon "button" at bounding box center [895, 210] width 1 height 1
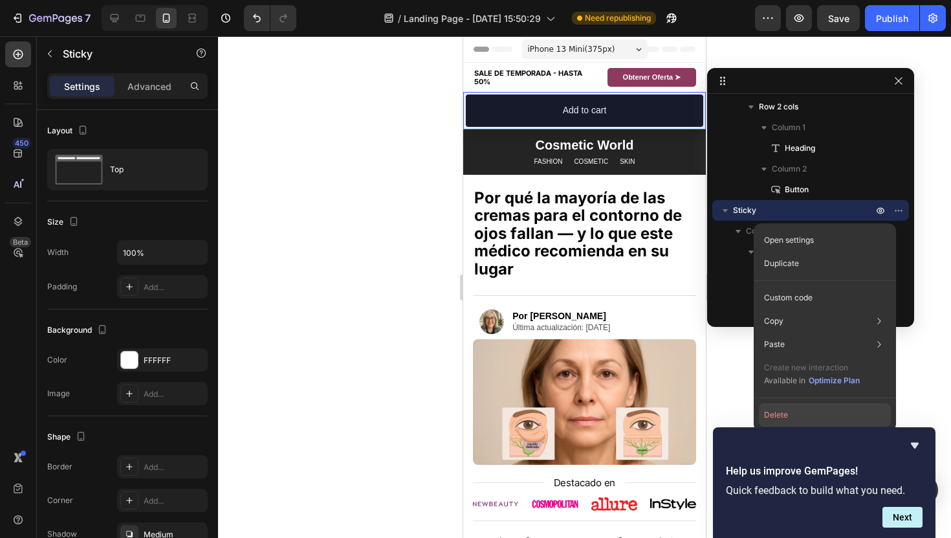
click at [768, 410] on button "Delete" at bounding box center [825, 414] width 132 height 23
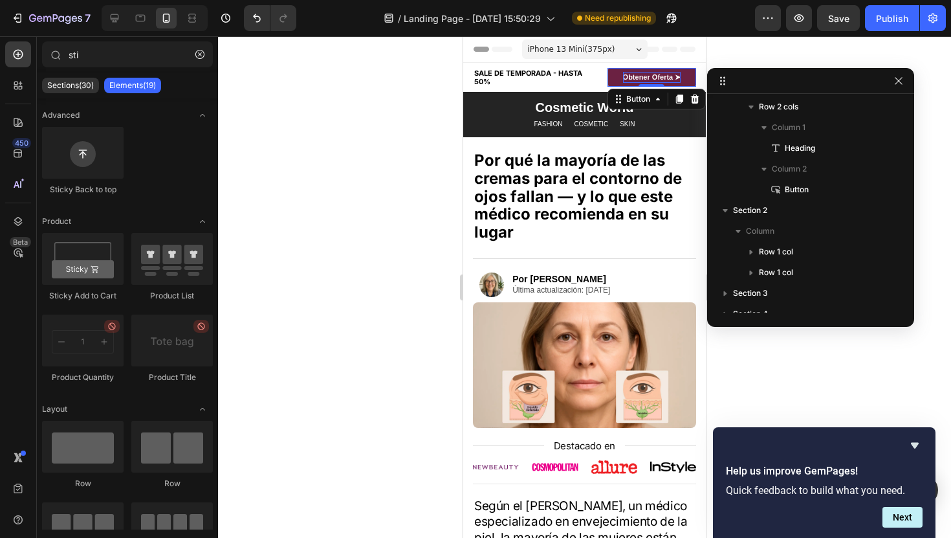
click at [634, 78] on strong "Obtener Oferta ➤" at bounding box center [652, 77] width 58 height 8
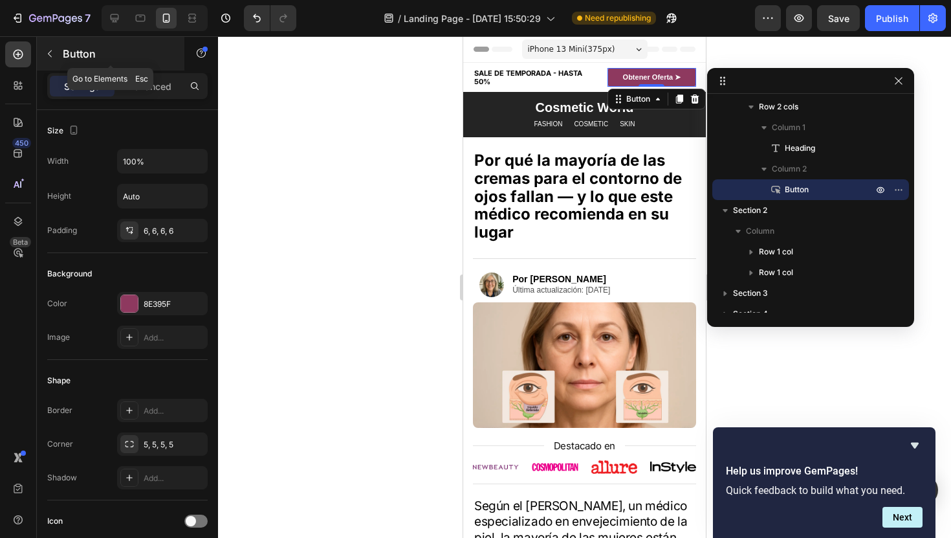
click at [50, 52] on icon "button" at bounding box center [50, 53] width 4 height 7
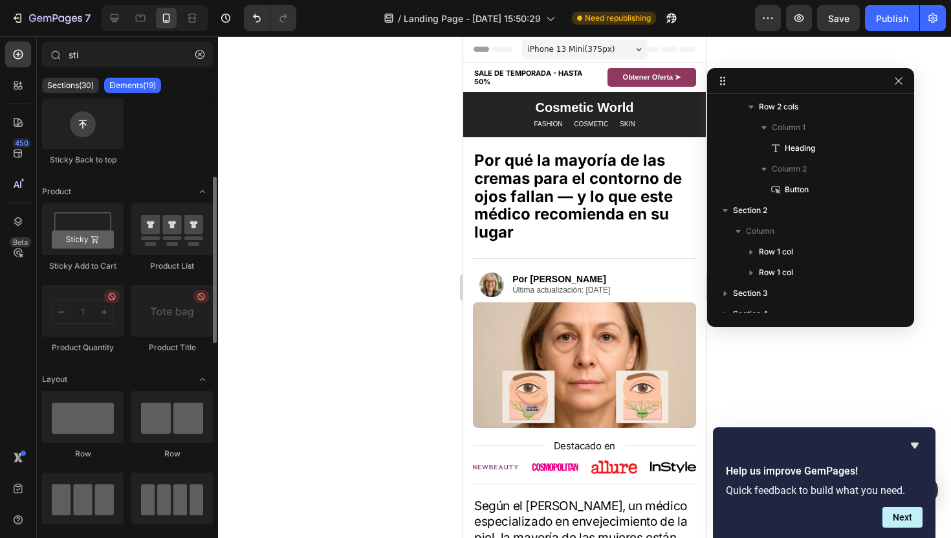
scroll to position [0, 0]
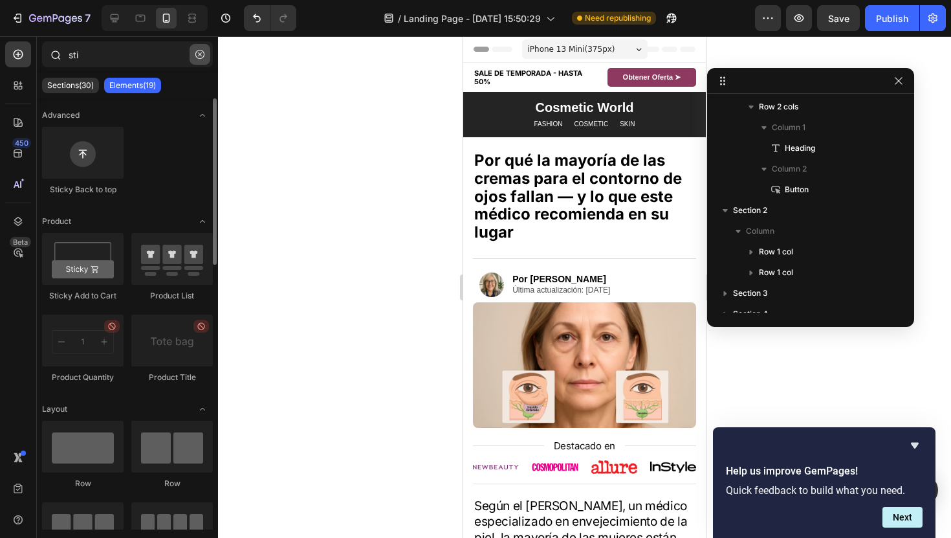
click at [201, 50] on icon "button" at bounding box center [199, 54] width 9 height 9
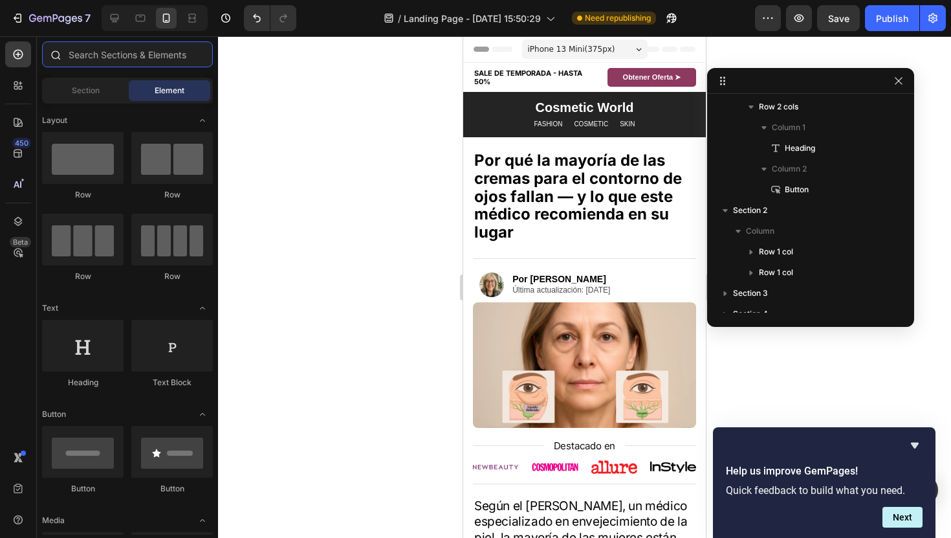
click at [162, 57] on input "text" at bounding box center [127, 54] width 171 height 26
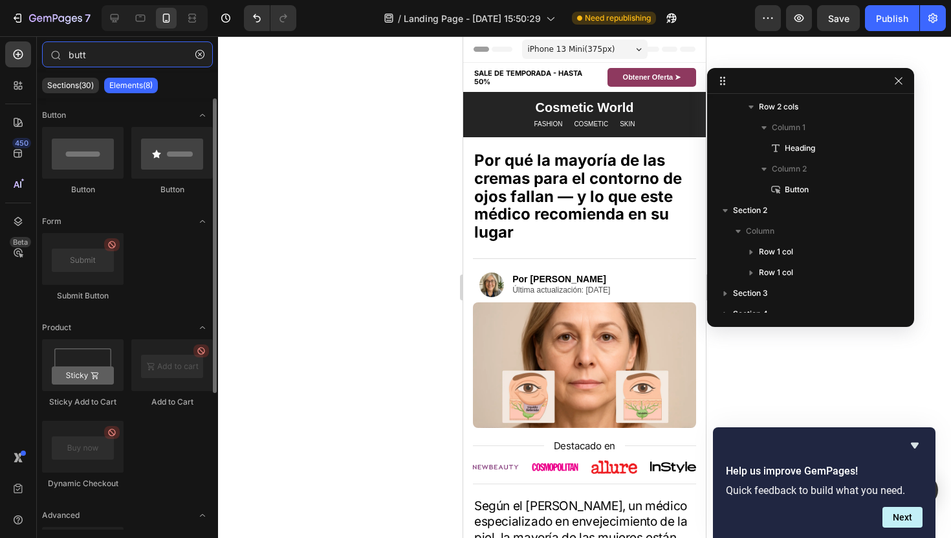
type input "butt"
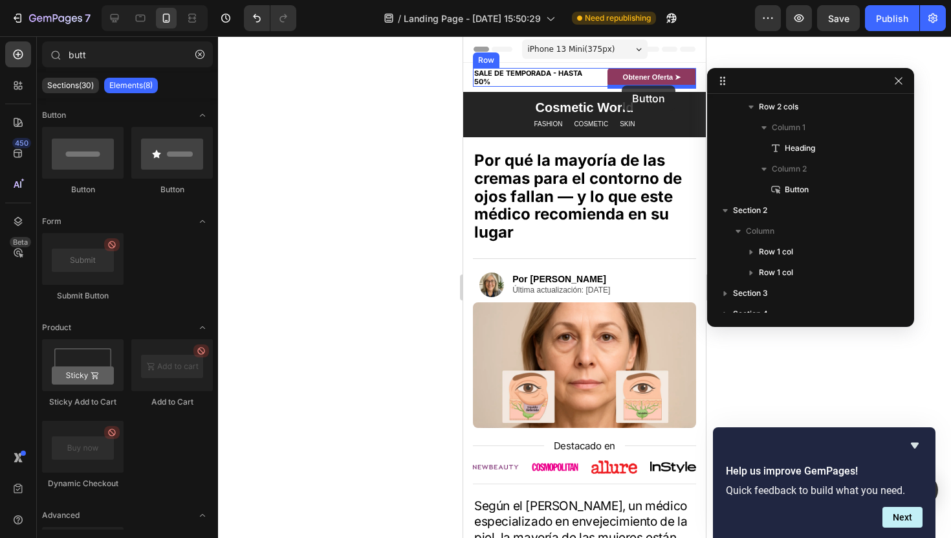
drag, startPoint x: 549, startPoint y: 218, endPoint x: 621, endPoint y: 83, distance: 152.6
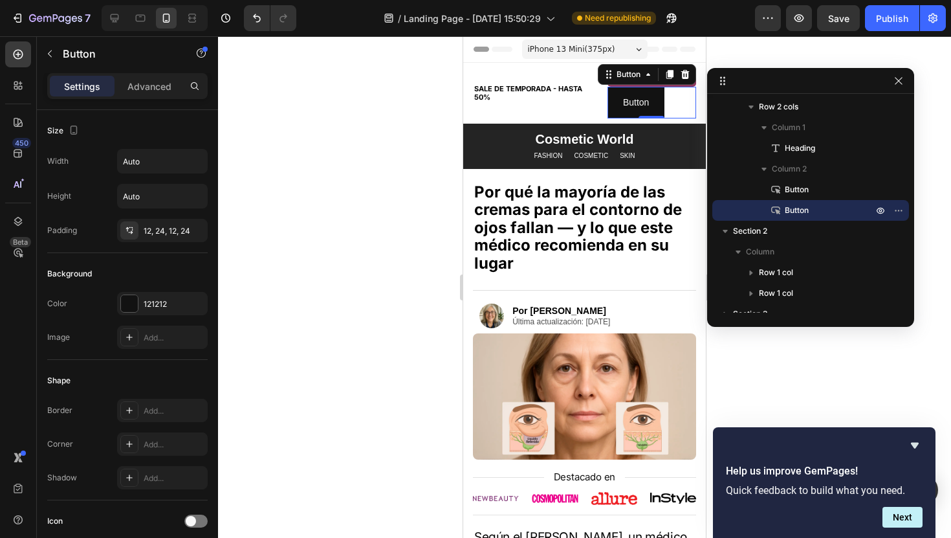
click at [717, 53] on div at bounding box center [584, 287] width 733 height 502
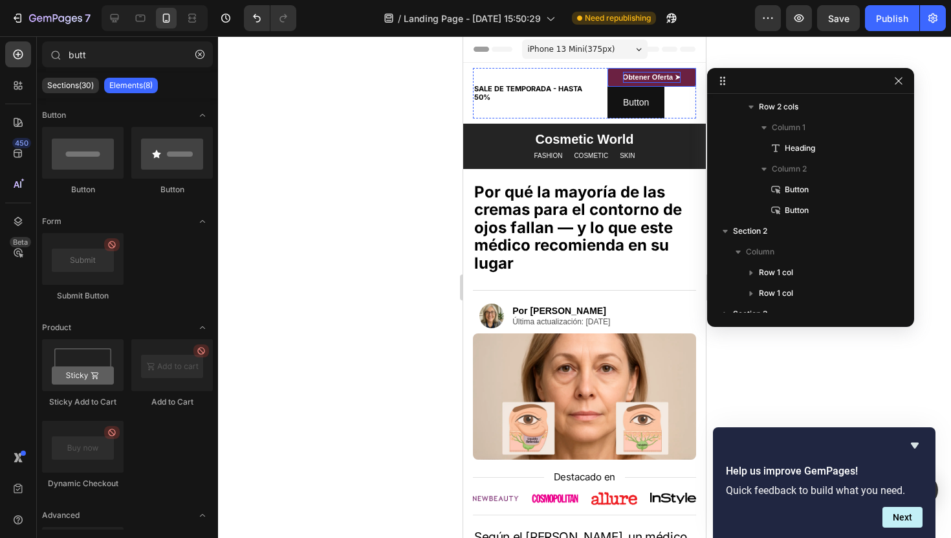
click at [652, 75] on strong "Obtener Oferta ➤" at bounding box center [652, 77] width 58 height 8
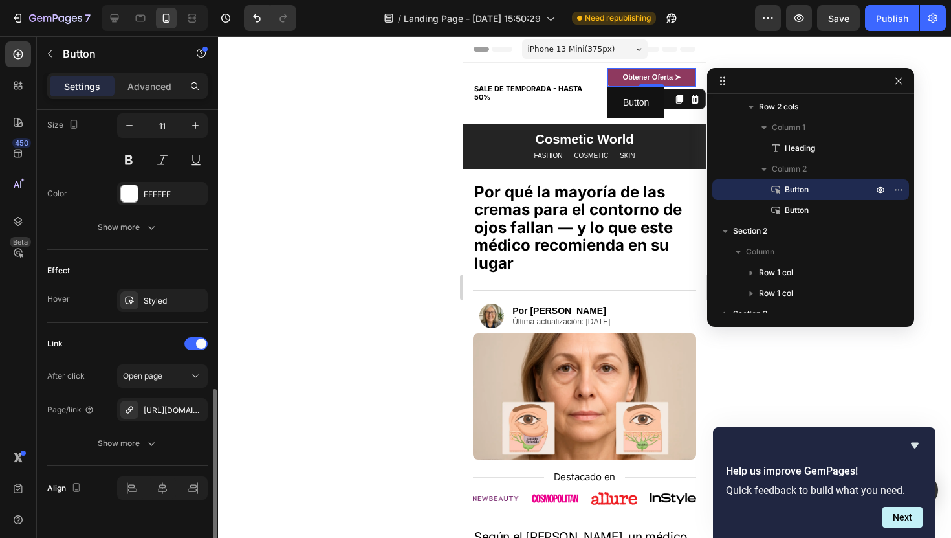
scroll to position [564, 0]
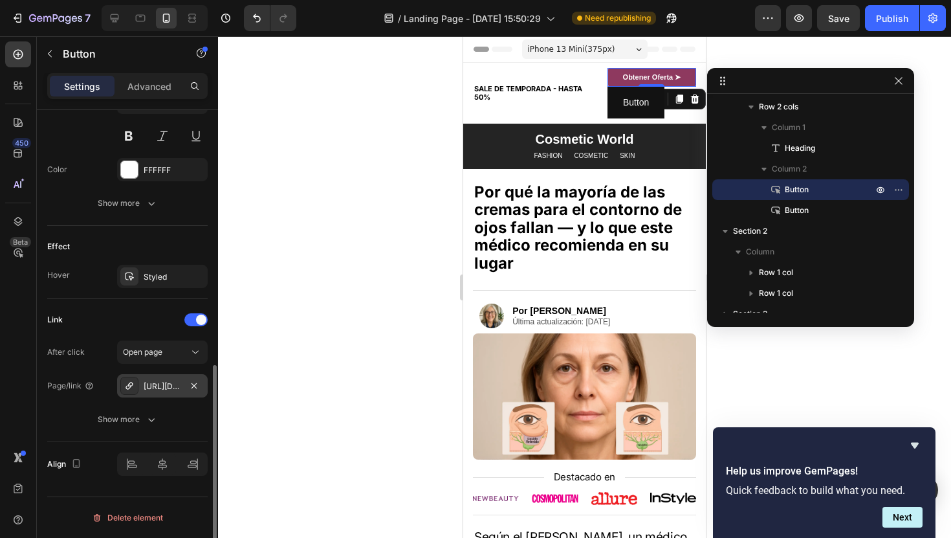
click at [159, 387] on div "[URL][DOMAIN_NAME]" at bounding box center [163, 387] width 38 height 12
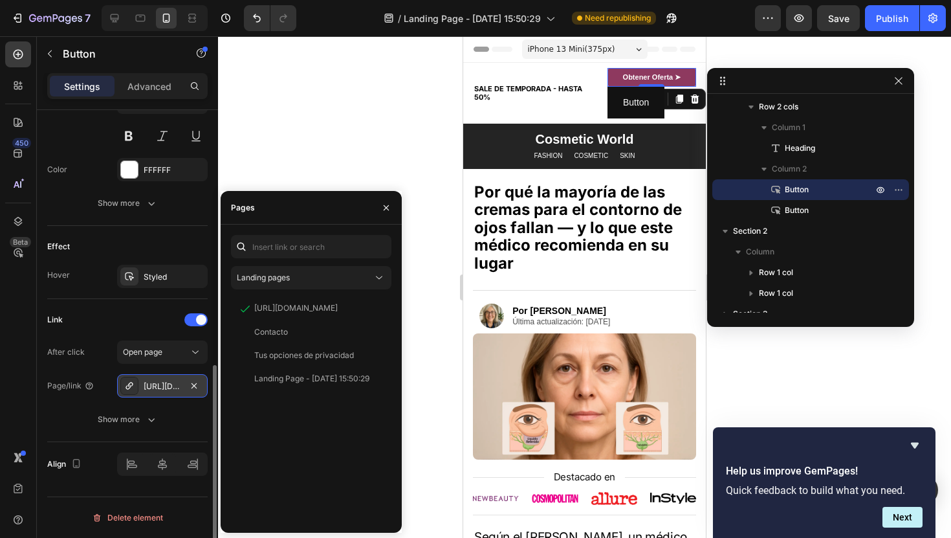
click at [166, 392] on div "[URL][DOMAIN_NAME]" at bounding box center [162, 385] width 91 height 23
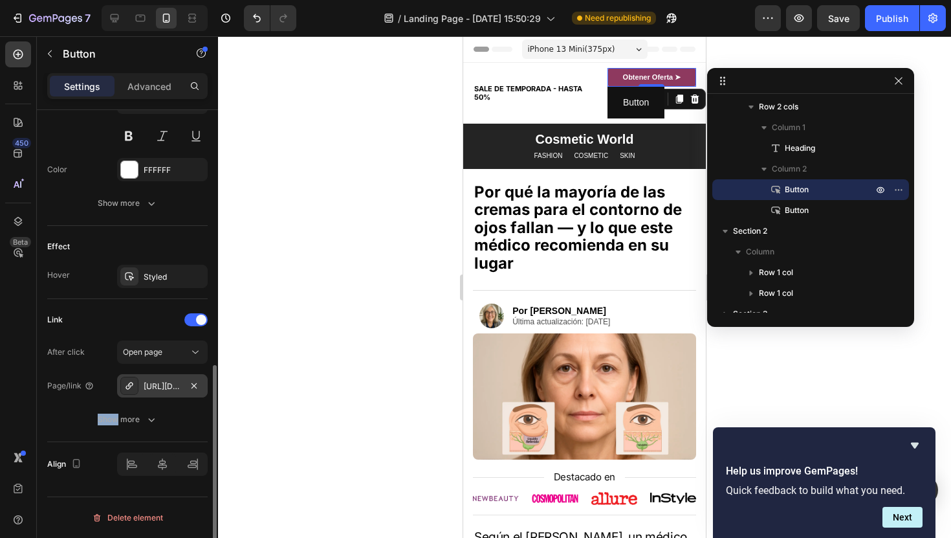
click at [166, 392] on div "[URL][DOMAIN_NAME]" at bounding box center [162, 385] width 91 height 23
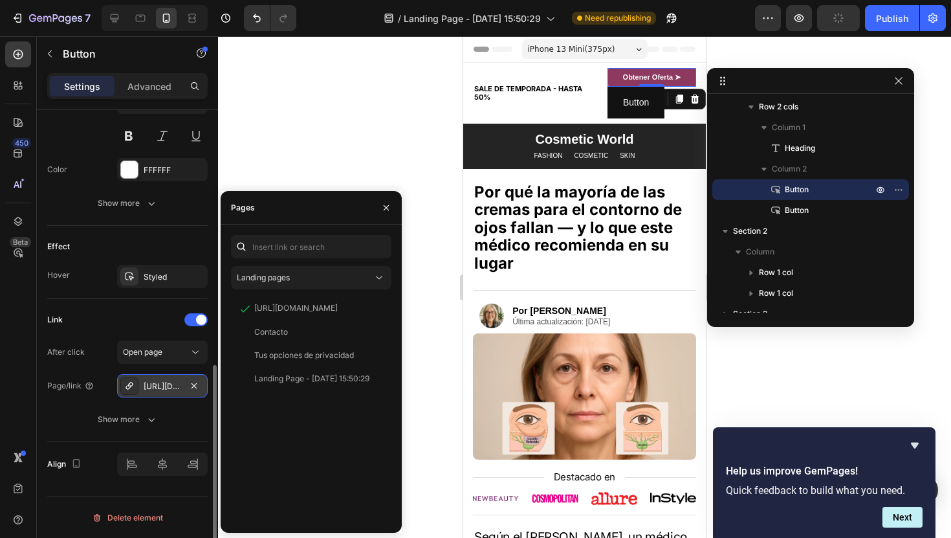
click at [160, 384] on div "[URL][DOMAIN_NAME]" at bounding box center [163, 387] width 38 height 12
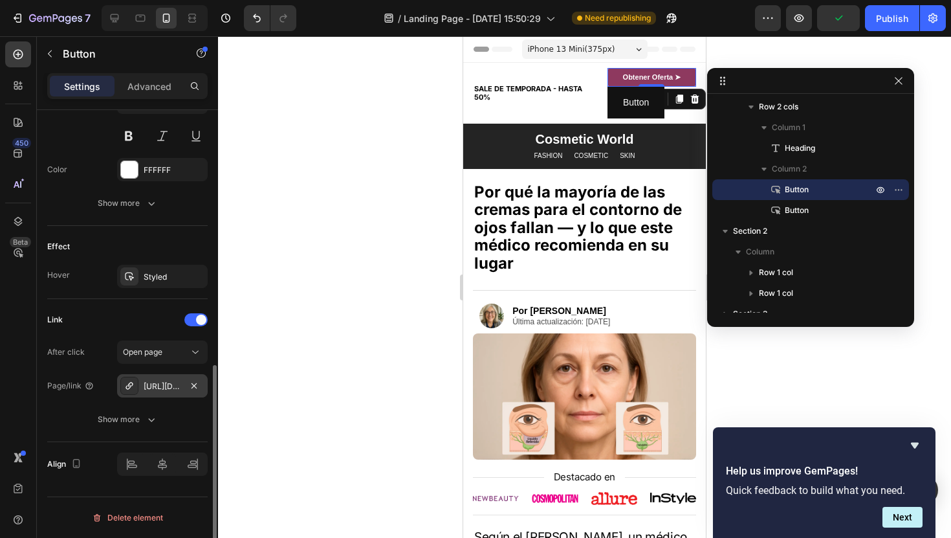
click at [160, 384] on div "[URL][DOMAIN_NAME]" at bounding box center [163, 387] width 38 height 12
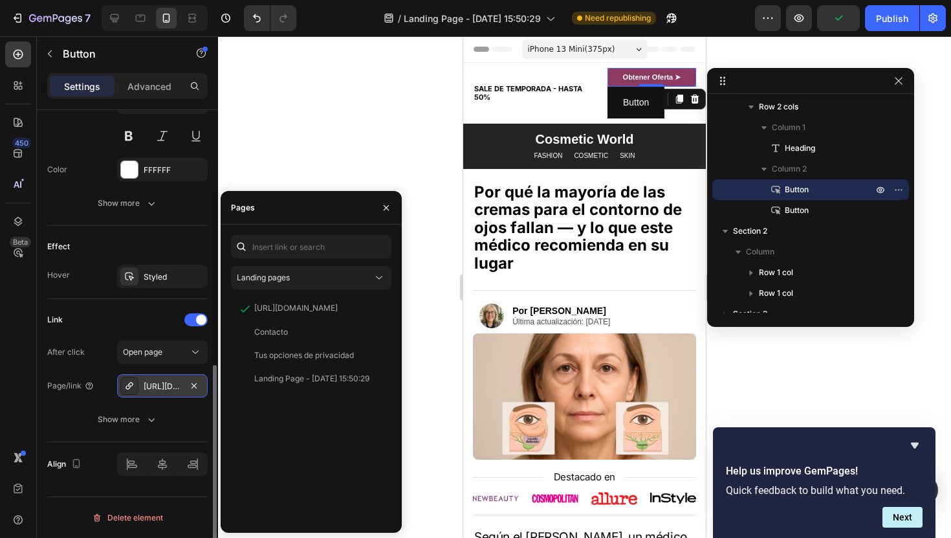
click at [160, 384] on div "[URL][DOMAIN_NAME]" at bounding box center [163, 387] width 38 height 12
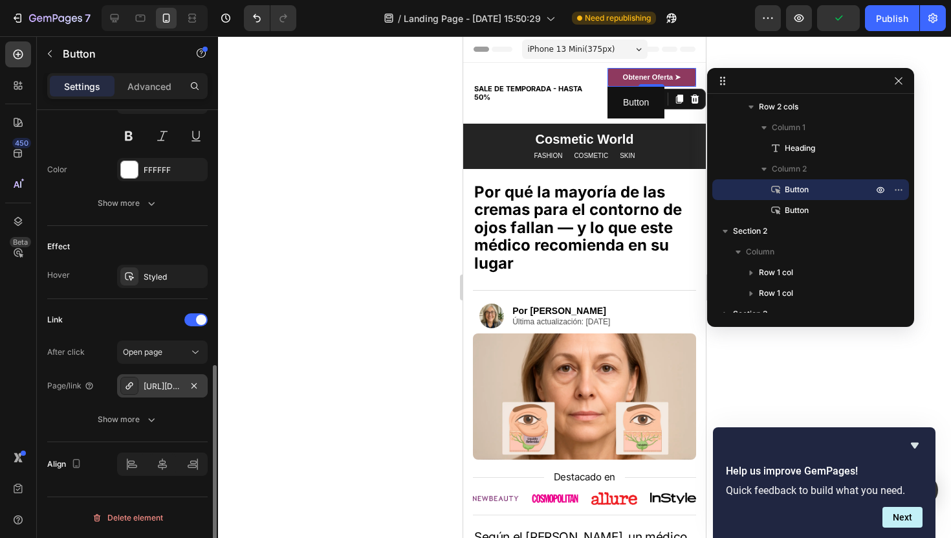
click at [160, 384] on div "[URL][DOMAIN_NAME]" at bounding box center [163, 387] width 38 height 12
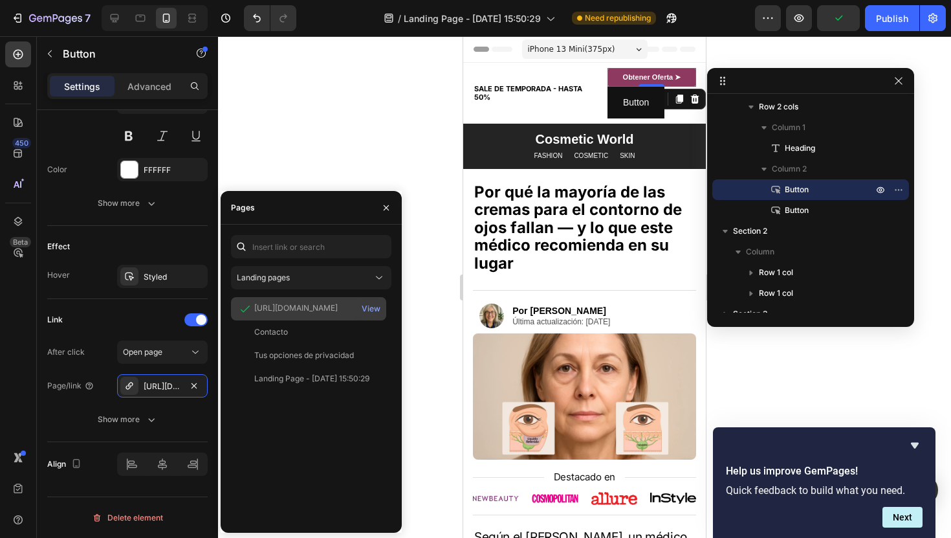
click at [313, 315] on div "[URL][DOMAIN_NAME]" at bounding box center [295, 308] width 83 height 13
click at [313, 304] on div "[URL][DOMAIN_NAME]" at bounding box center [295, 308] width 83 height 12
copy div "[URL][DOMAIN_NAME]"
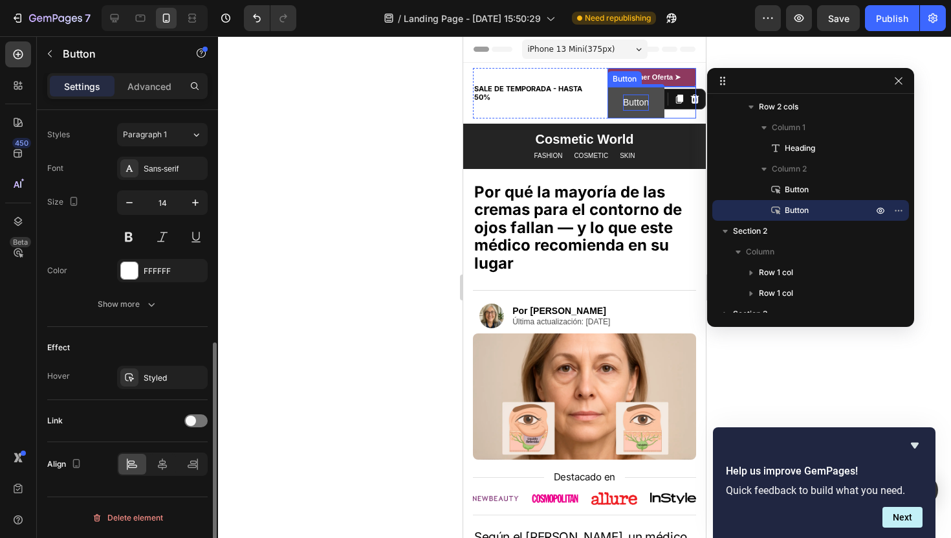
click at [627, 100] on p "Button" at bounding box center [636, 102] width 26 height 16
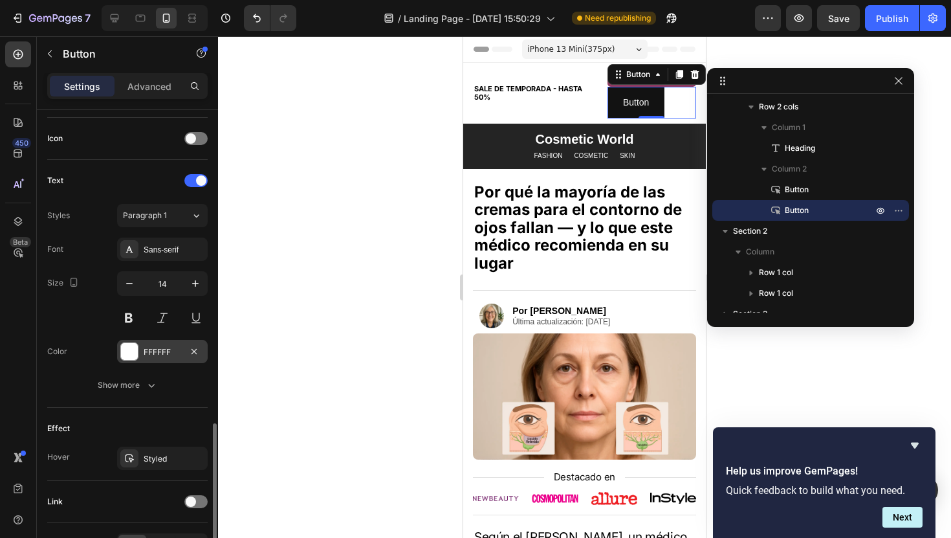
scroll to position [463, 0]
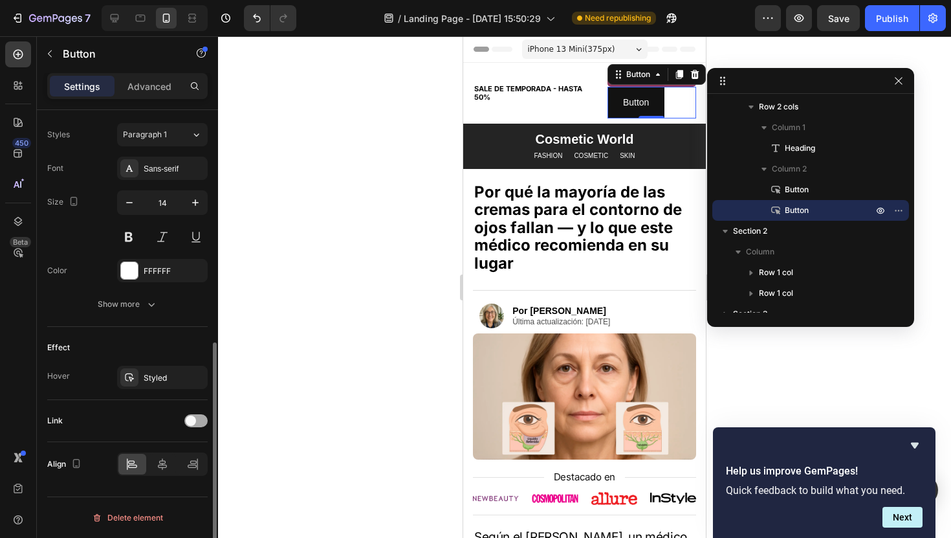
click at [190, 417] on span at bounding box center [191, 421] width 10 height 10
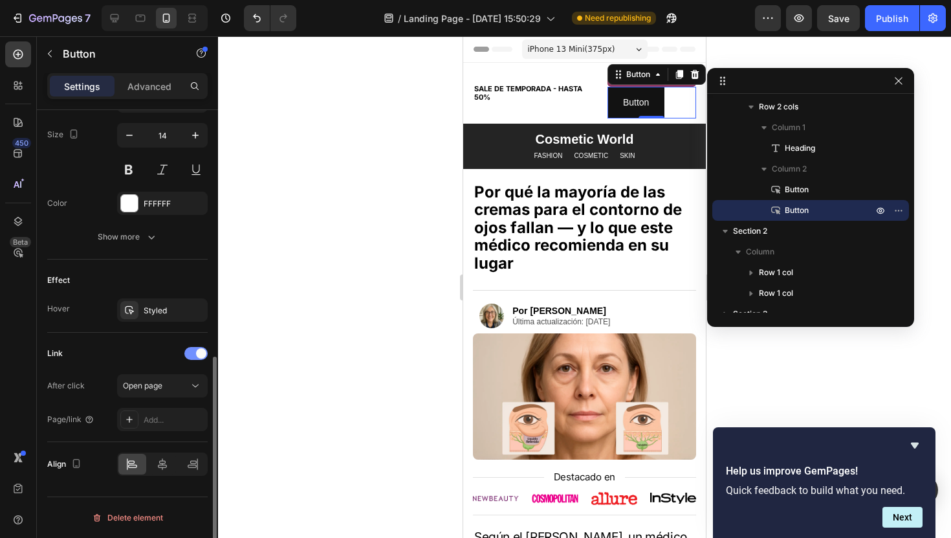
scroll to position [530, 0]
click at [190, 417] on div "Add..." at bounding box center [174, 421] width 61 height 12
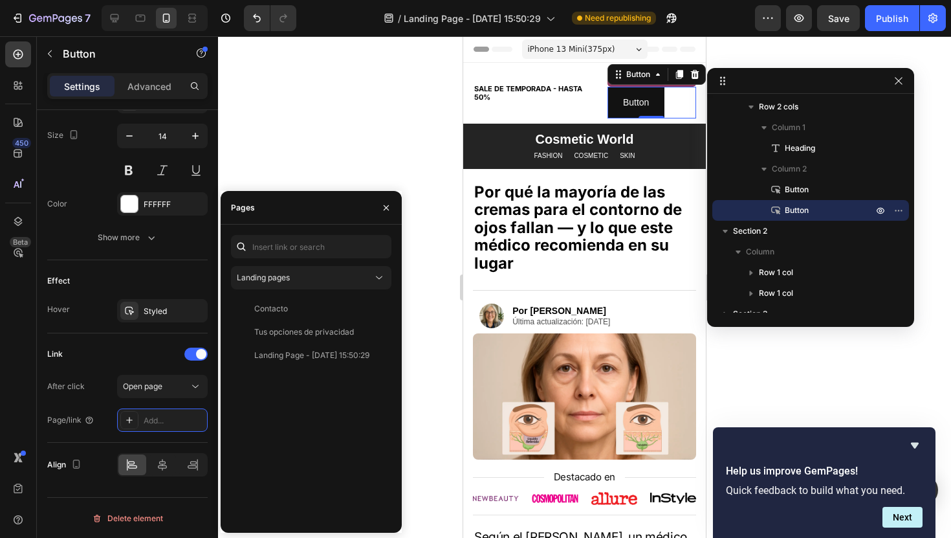
click at [333, 232] on div "Landing pages Contacto View Tus opciones de privacidad View Landing Page - [DAT…" at bounding box center [311, 379] width 181 height 308
click at [333, 245] on input "text" at bounding box center [311, 246] width 161 height 23
paste input "[URL][DOMAIN_NAME]"
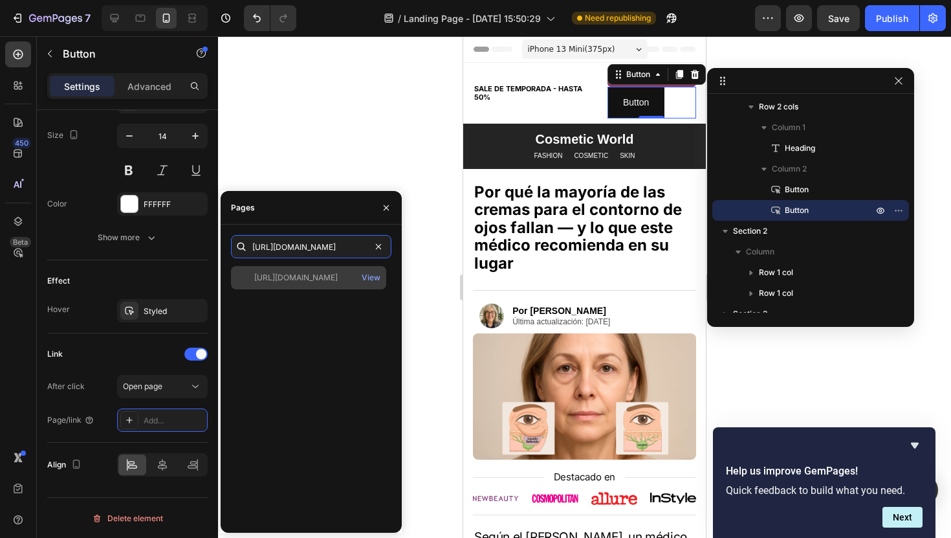
type input "[URL][DOMAIN_NAME]"
click at [338, 279] on div "[URL][DOMAIN_NAME]" at bounding box center [295, 278] width 83 height 12
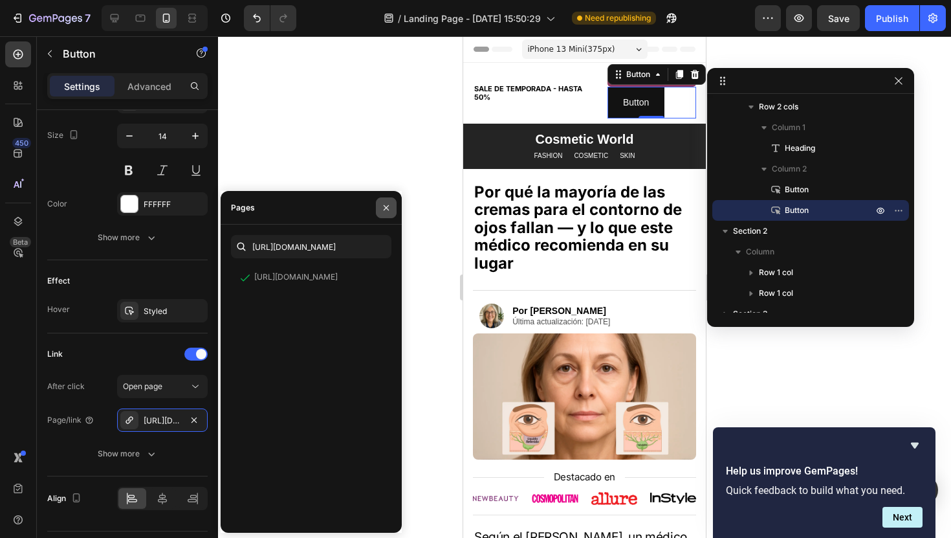
click at [381, 206] on icon "button" at bounding box center [386, 208] width 10 height 10
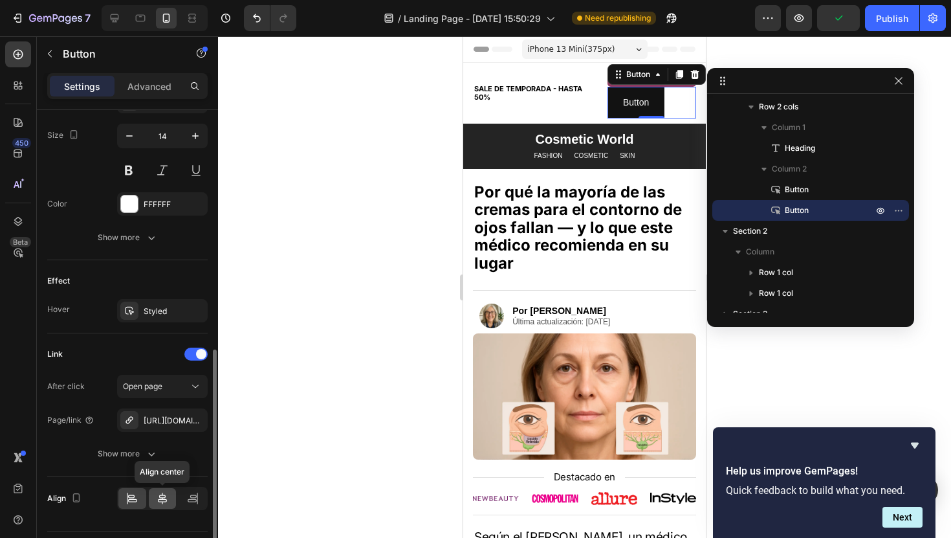
click at [169, 504] on div at bounding box center [163, 498] width 28 height 21
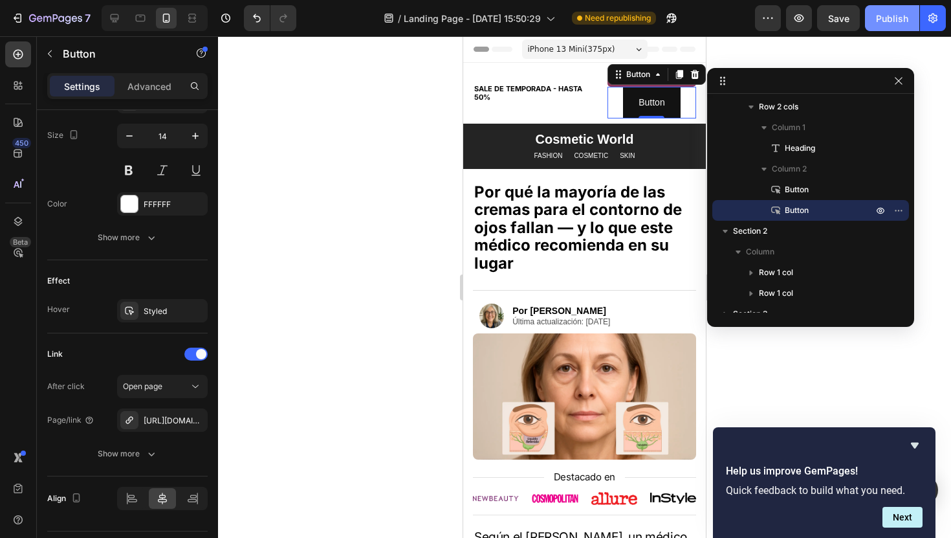
click at [896, 27] on button "Publish" at bounding box center [892, 18] width 54 height 26
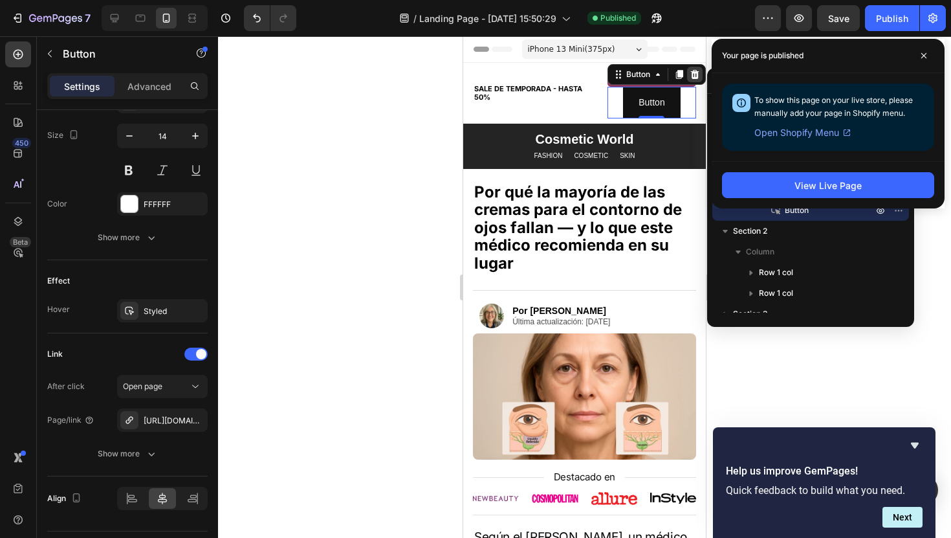
click at [697, 77] on icon at bounding box center [695, 73] width 8 height 9
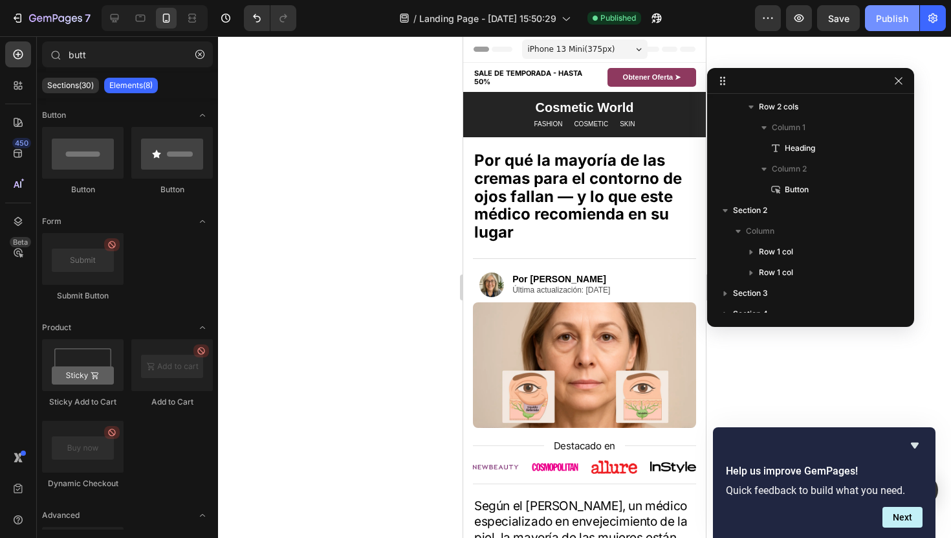
click at [893, 26] on button "Publish" at bounding box center [892, 18] width 54 height 26
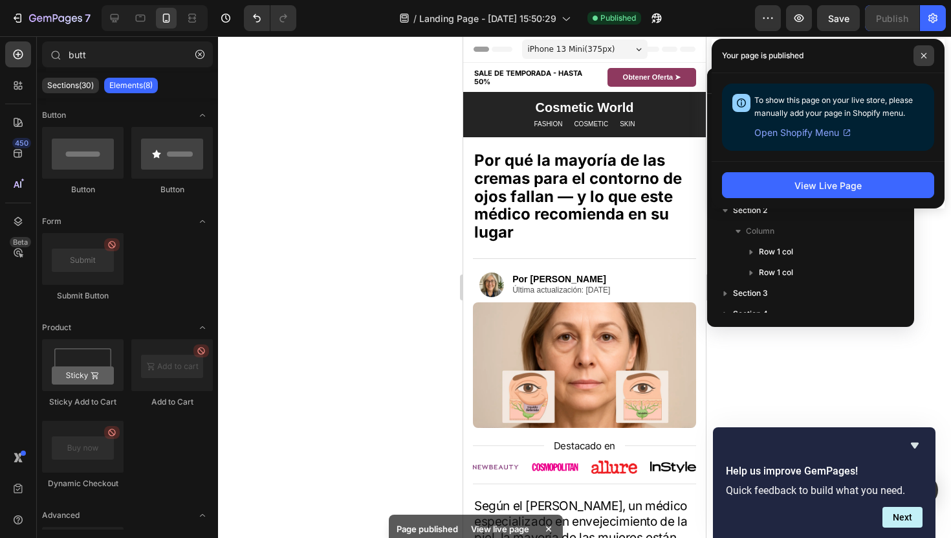
click at [920, 56] on span at bounding box center [924, 55] width 21 height 21
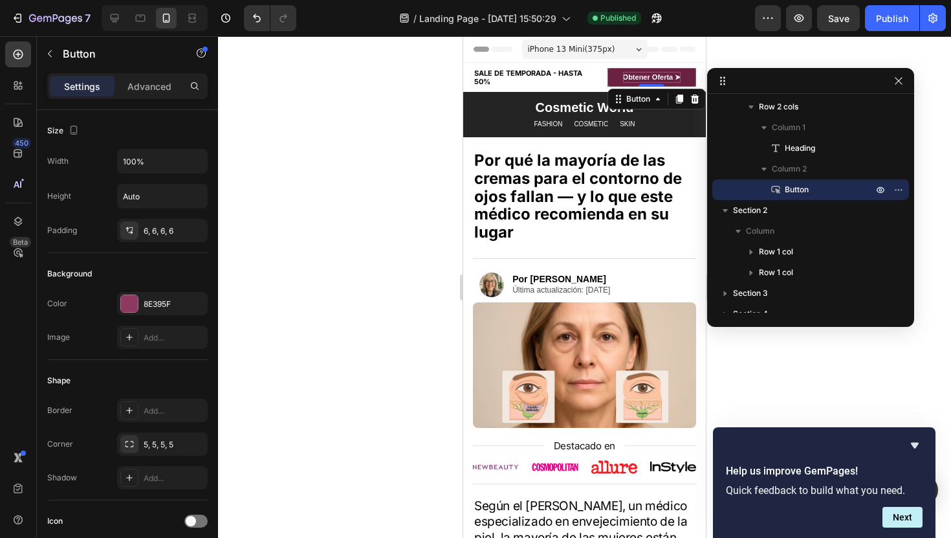
click at [656, 79] on strong "Obtener Oferta ➤" at bounding box center [652, 77] width 58 height 8
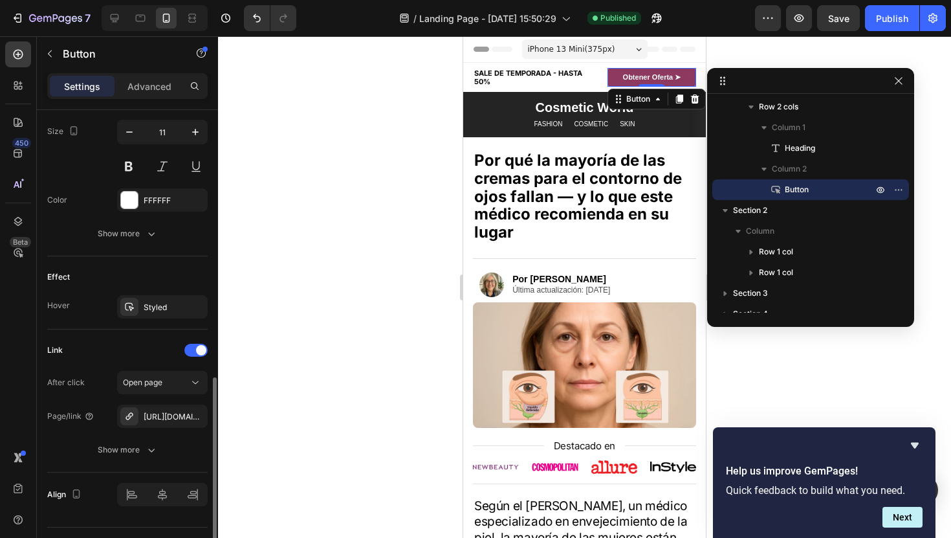
scroll to position [552, 0]
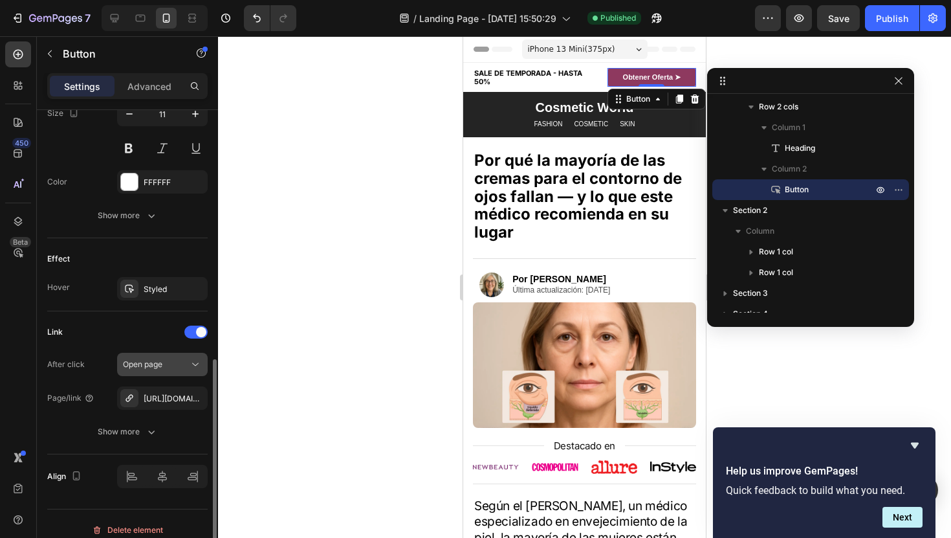
click at [201, 362] on icon at bounding box center [195, 364] width 13 height 13
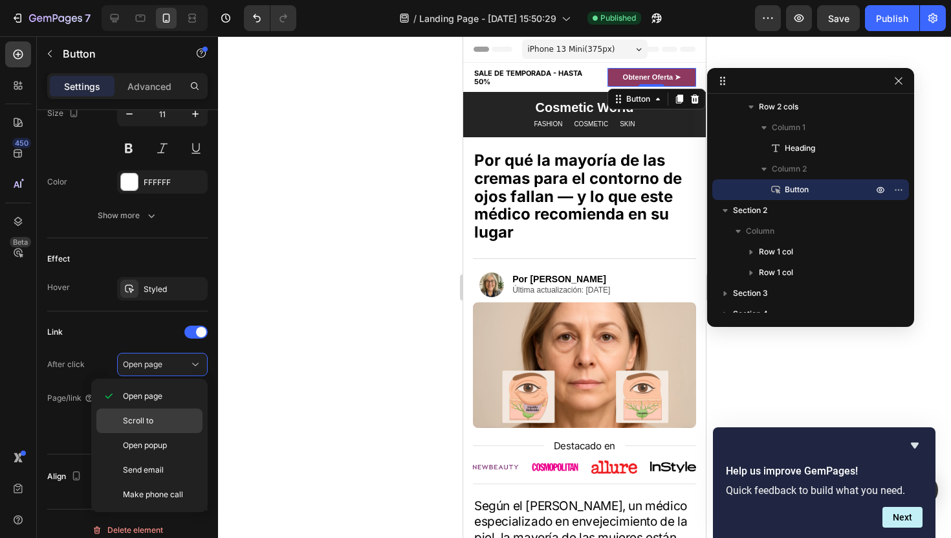
click at [173, 432] on div "Scroll to" at bounding box center [149, 420] width 106 height 25
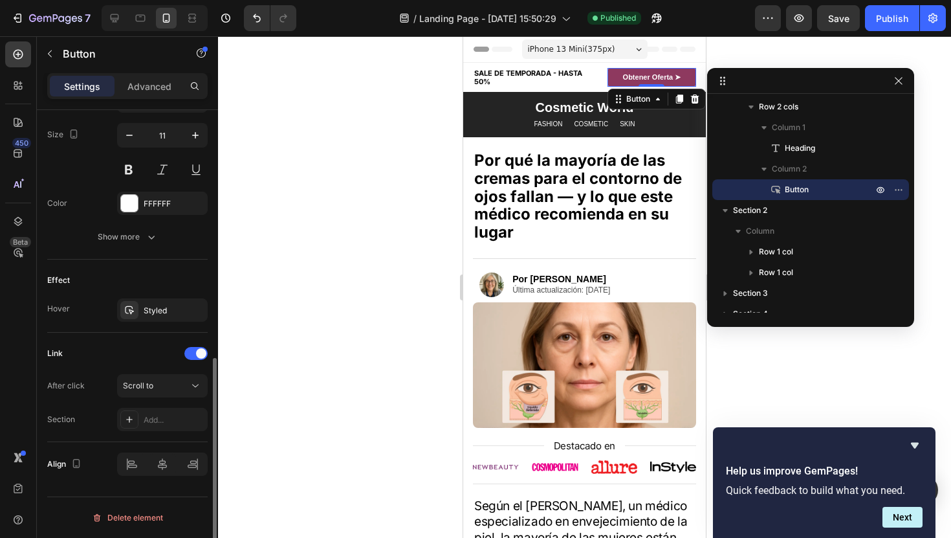
scroll to position [531, 0]
click at [173, 430] on div "Add..." at bounding box center [162, 419] width 91 height 23
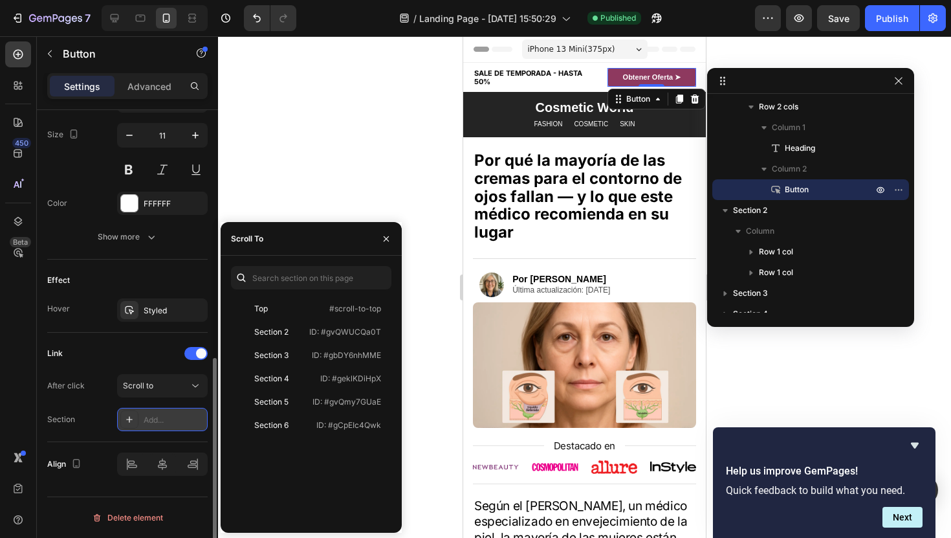
click at [173, 430] on div "Add..." at bounding box center [162, 419] width 91 height 23
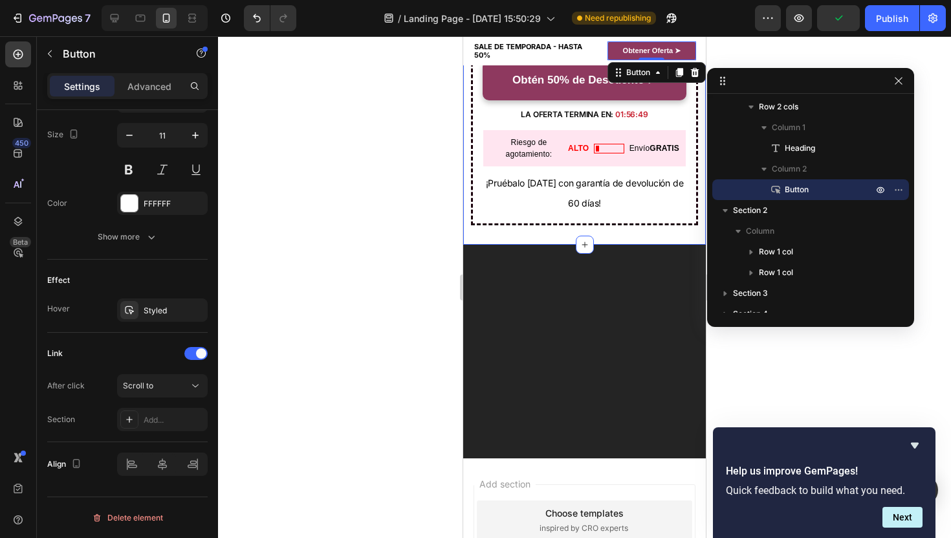
scroll to position [3642, 0]
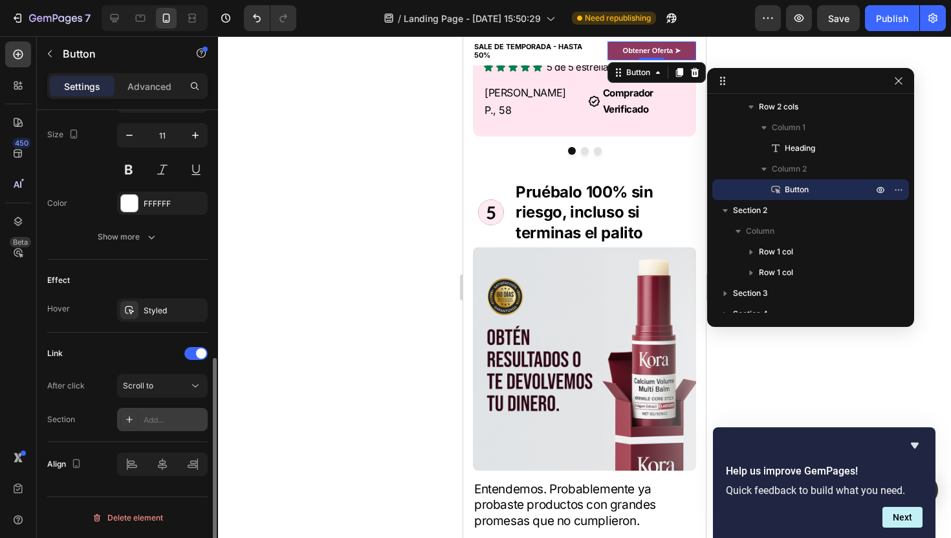
click at [160, 413] on div "Add..." at bounding box center [162, 419] width 91 height 23
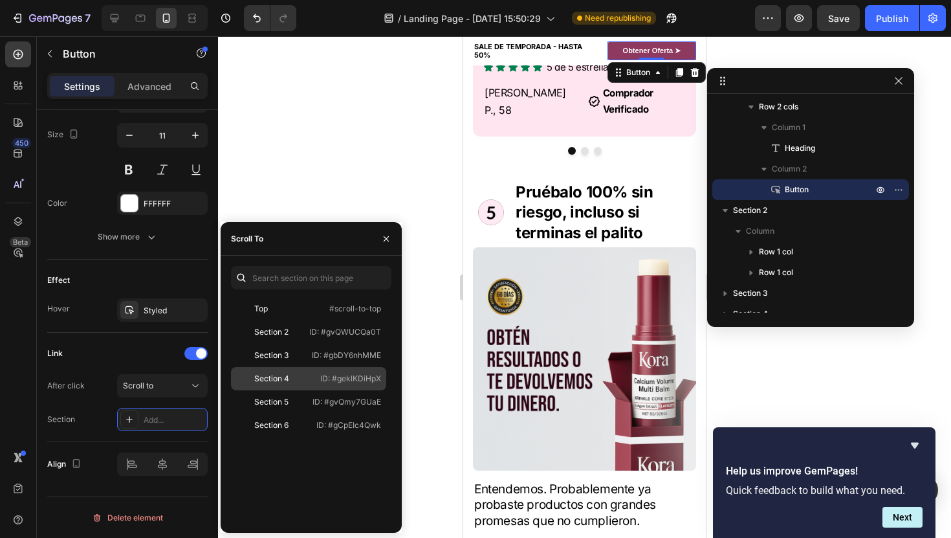
click at [321, 371] on div "Section 4 ID: #geklKDiHpX" at bounding box center [308, 378] width 155 height 23
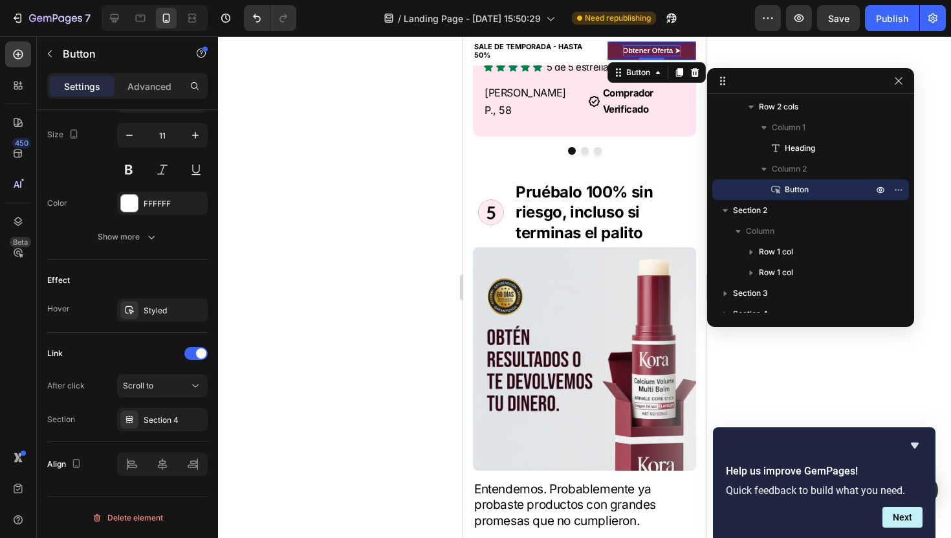
click at [680, 49] on strong "Obtener Oferta ➤" at bounding box center [652, 51] width 58 height 8
click at [690, 48] on link "Obtener Oferta ➤" at bounding box center [652, 50] width 89 height 19
click at [904, 21] on div "Publish" at bounding box center [892, 19] width 32 height 14
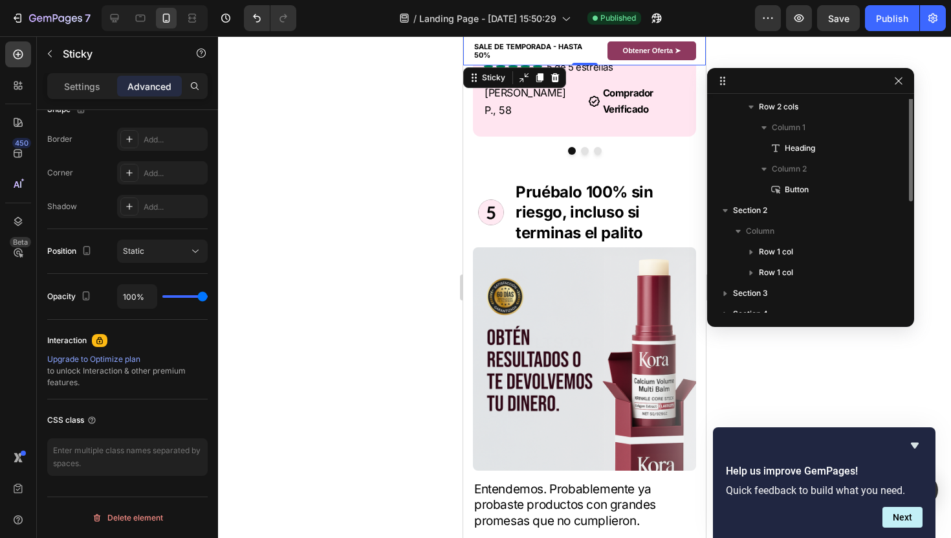
scroll to position [0, 0]
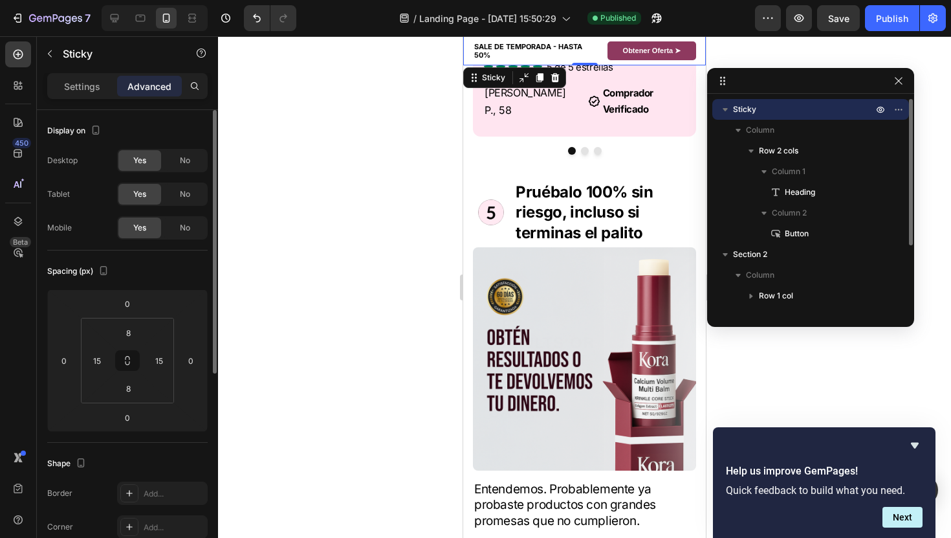
click at [594, 62] on div "SALE DE TEMPORADA - HASTA 50% Heading Obtener Oferta ➤ Button Row Sticky 0" at bounding box center [584, 50] width 243 height 29
click at [102, 80] on div "Settings" at bounding box center [82, 86] width 65 height 21
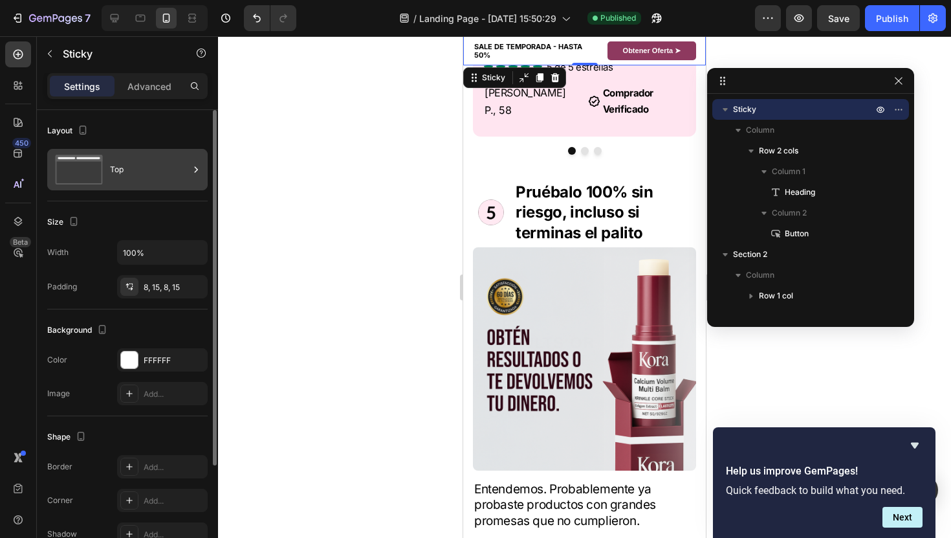
click at [136, 177] on div "Top" at bounding box center [149, 170] width 79 height 30
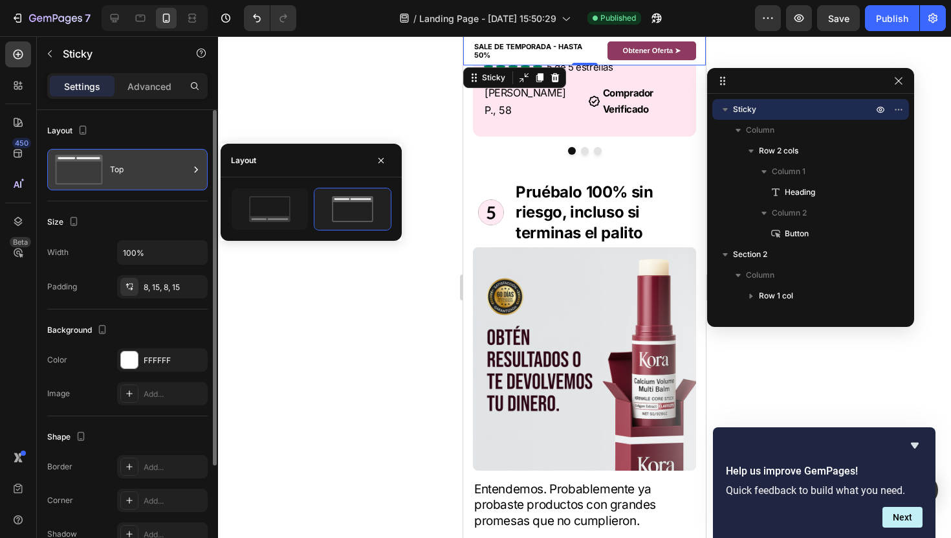
click at [137, 177] on div "Top" at bounding box center [149, 170] width 79 height 30
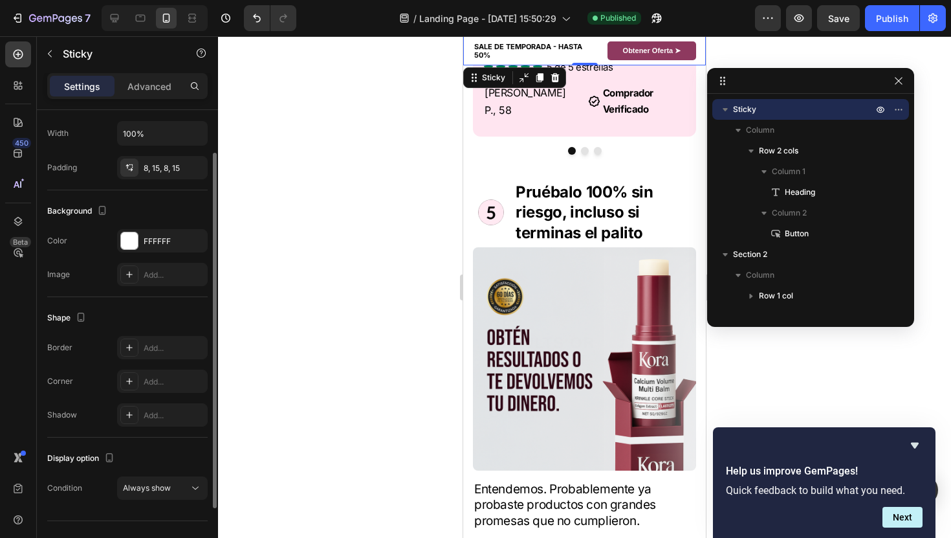
scroll to position [143, 0]
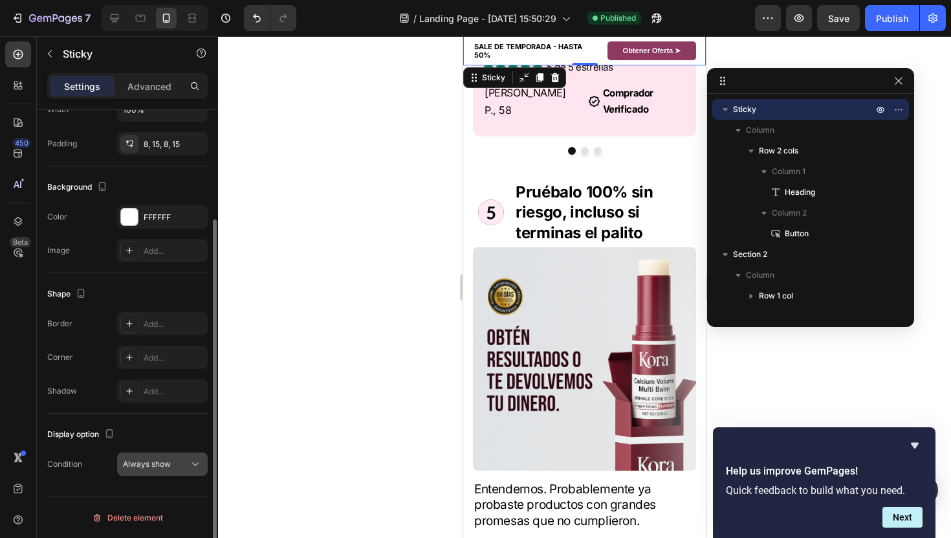
click at [162, 453] on button "Always show" at bounding box center [162, 463] width 91 height 23
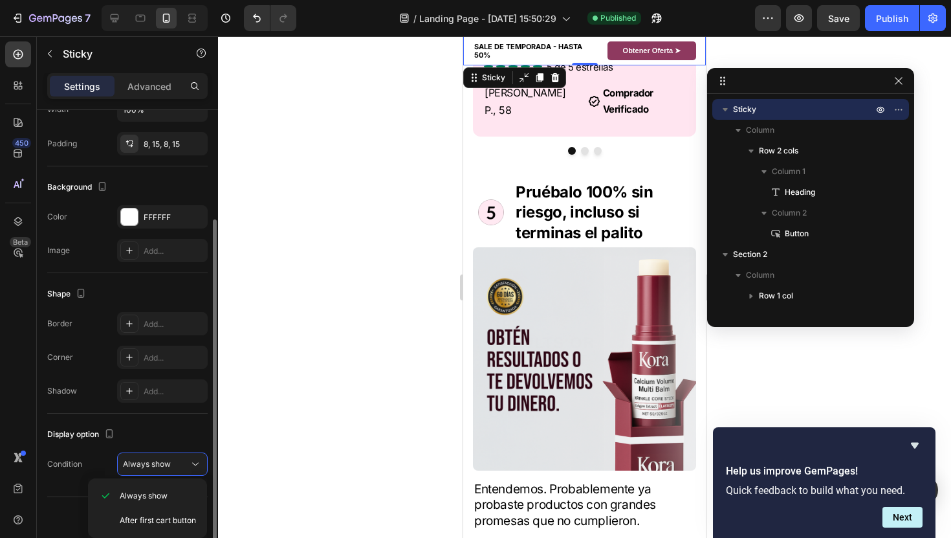
click at [162, 443] on div "Display option" at bounding box center [127, 434] width 161 height 21
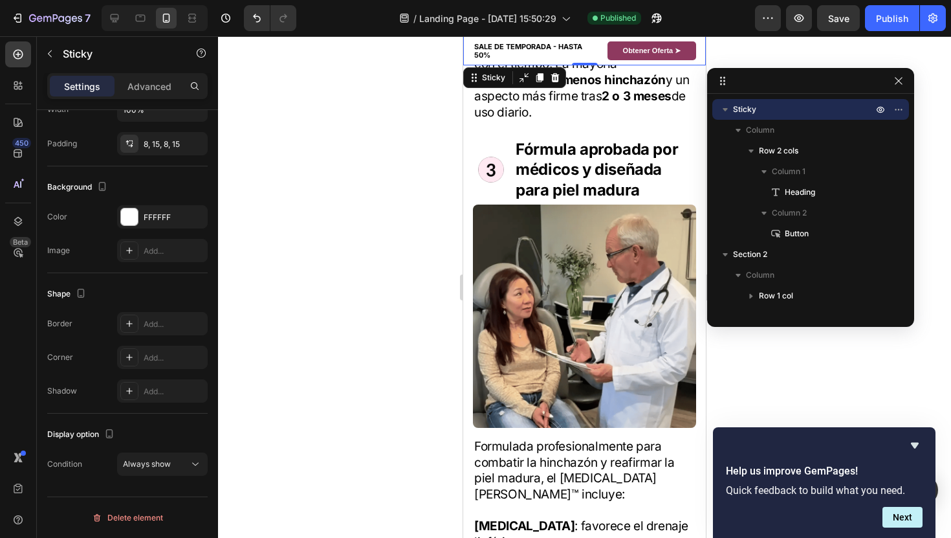
scroll to position [2278, 0]
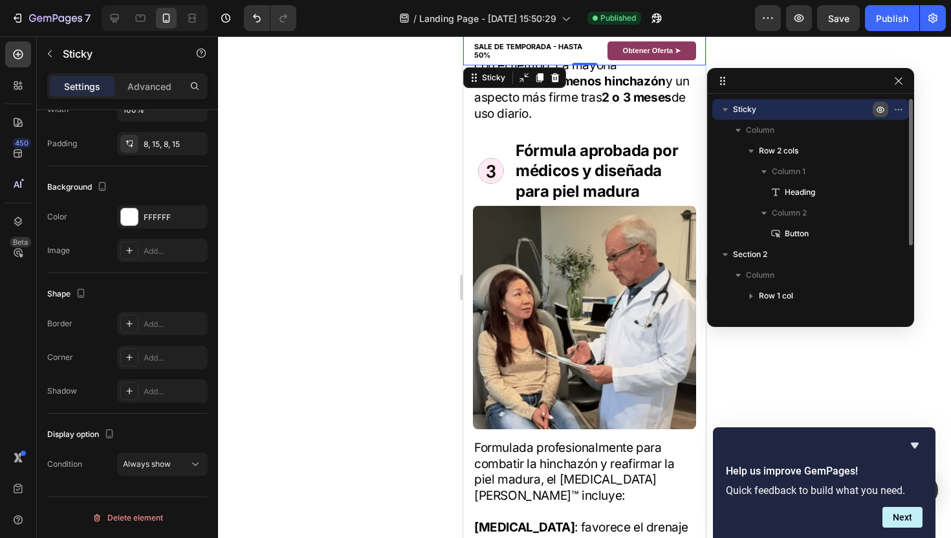
click at [878, 112] on icon "button" at bounding box center [881, 109] width 10 height 10
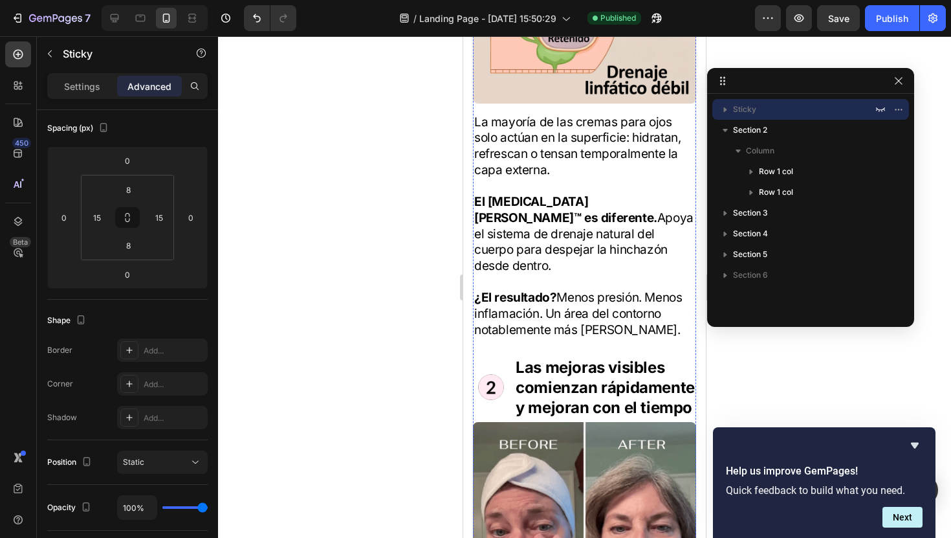
scroll to position [1310, 0]
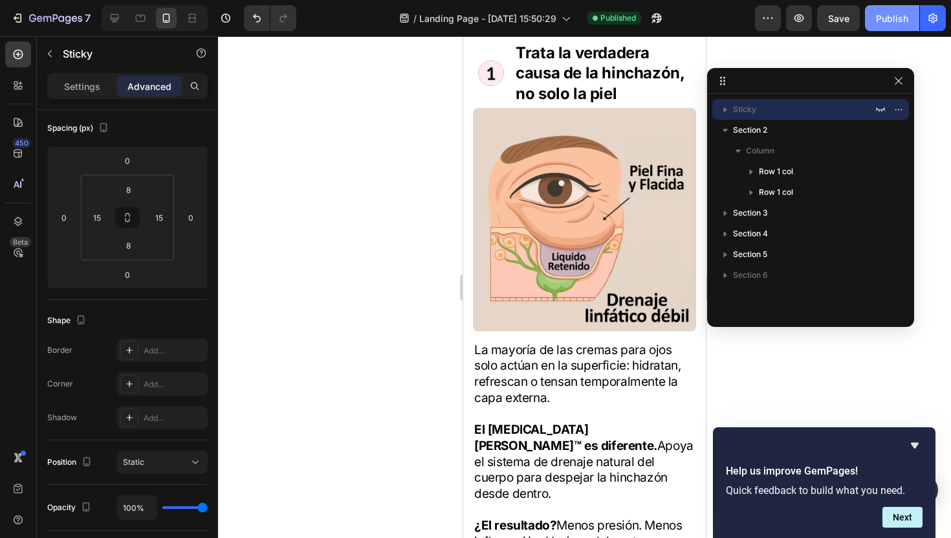
click at [898, 23] on div "Publish" at bounding box center [892, 19] width 32 height 14
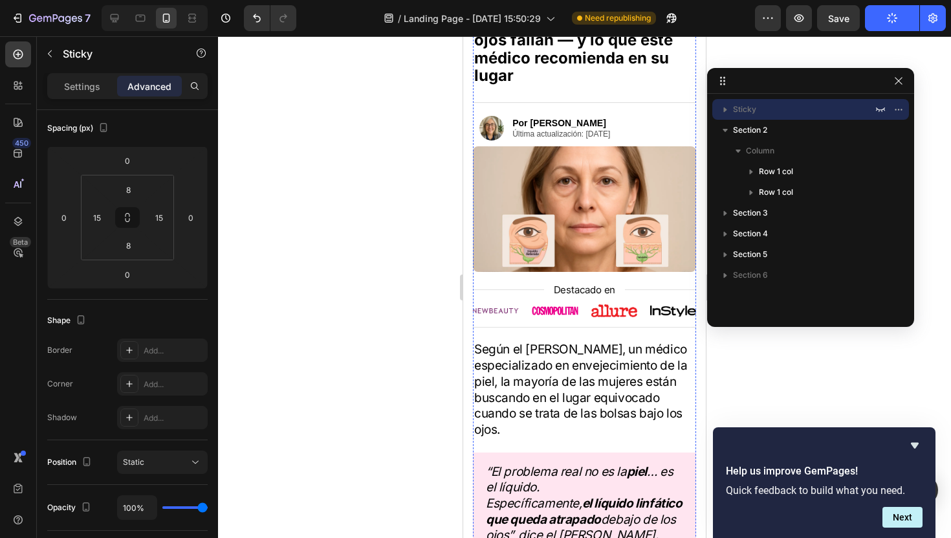
scroll to position [0, 0]
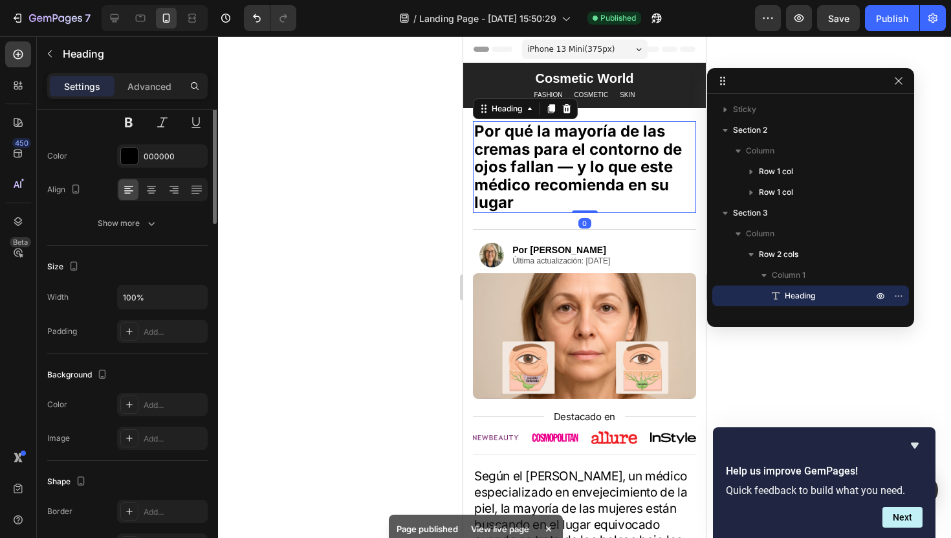
click at [603, 177] on h2 "Por qué la mayoría de las cremas para el contorno de ojos fallan — y lo que est…" at bounding box center [584, 167] width 223 height 92
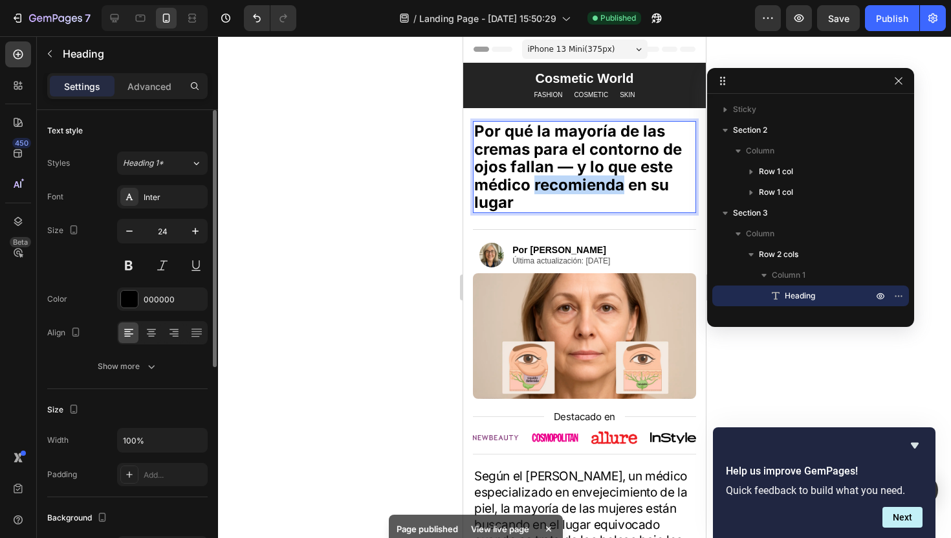
click at [603, 177] on h2 "Por qué la mayoría de las cremas para el contorno de ojos fallan — y lo que est…" at bounding box center [584, 167] width 223 height 92
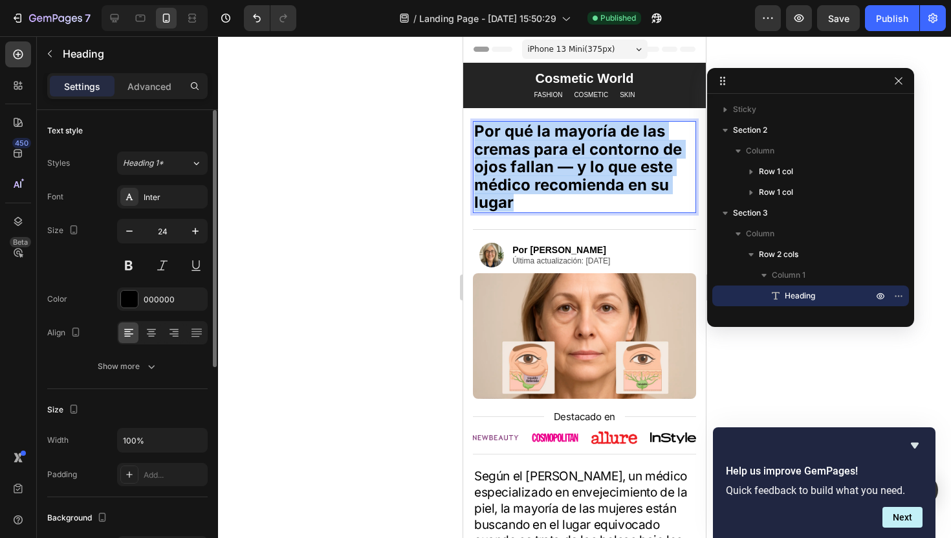
click at [603, 177] on p "Por qué la mayoría de las cremas para el contorno de ojos fallan — y lo que est…" at bounding box center [584, 166] width 221 height 89
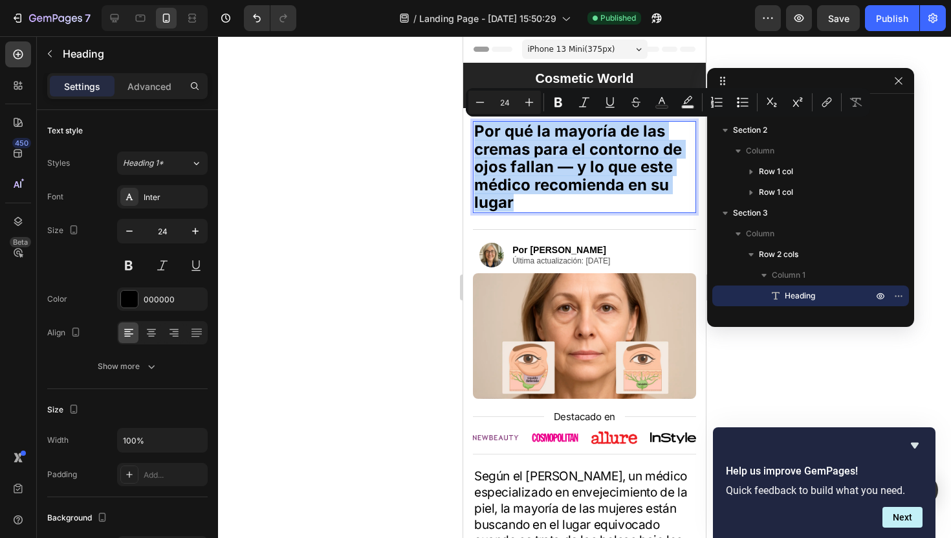
copy p "Por qué la mayoría de las cremas para el contorno de ojos fallan — y lo que est…"
